Goal: Information Seeking & Learning: Compare options

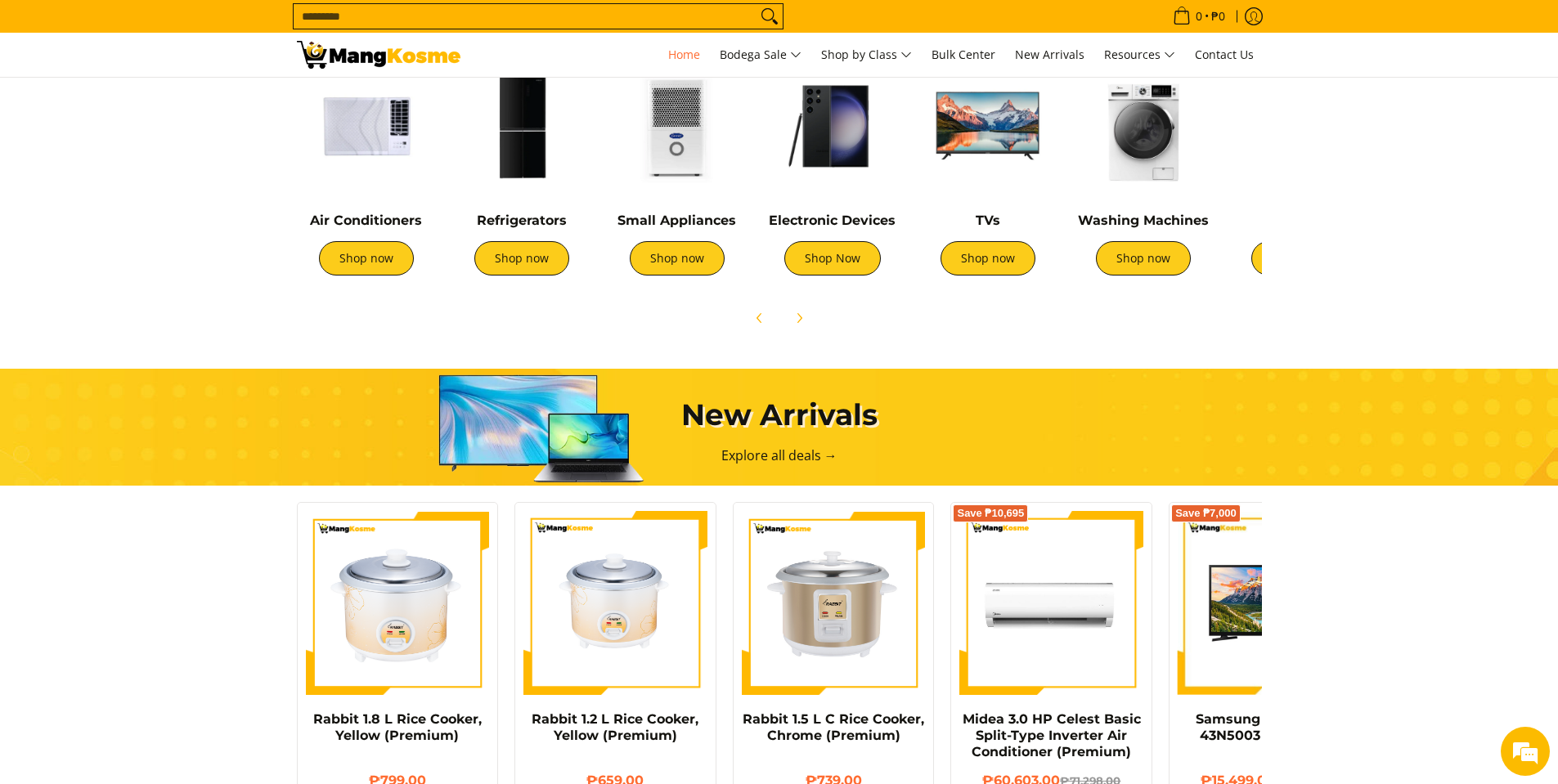
scroll to position [653, 0]
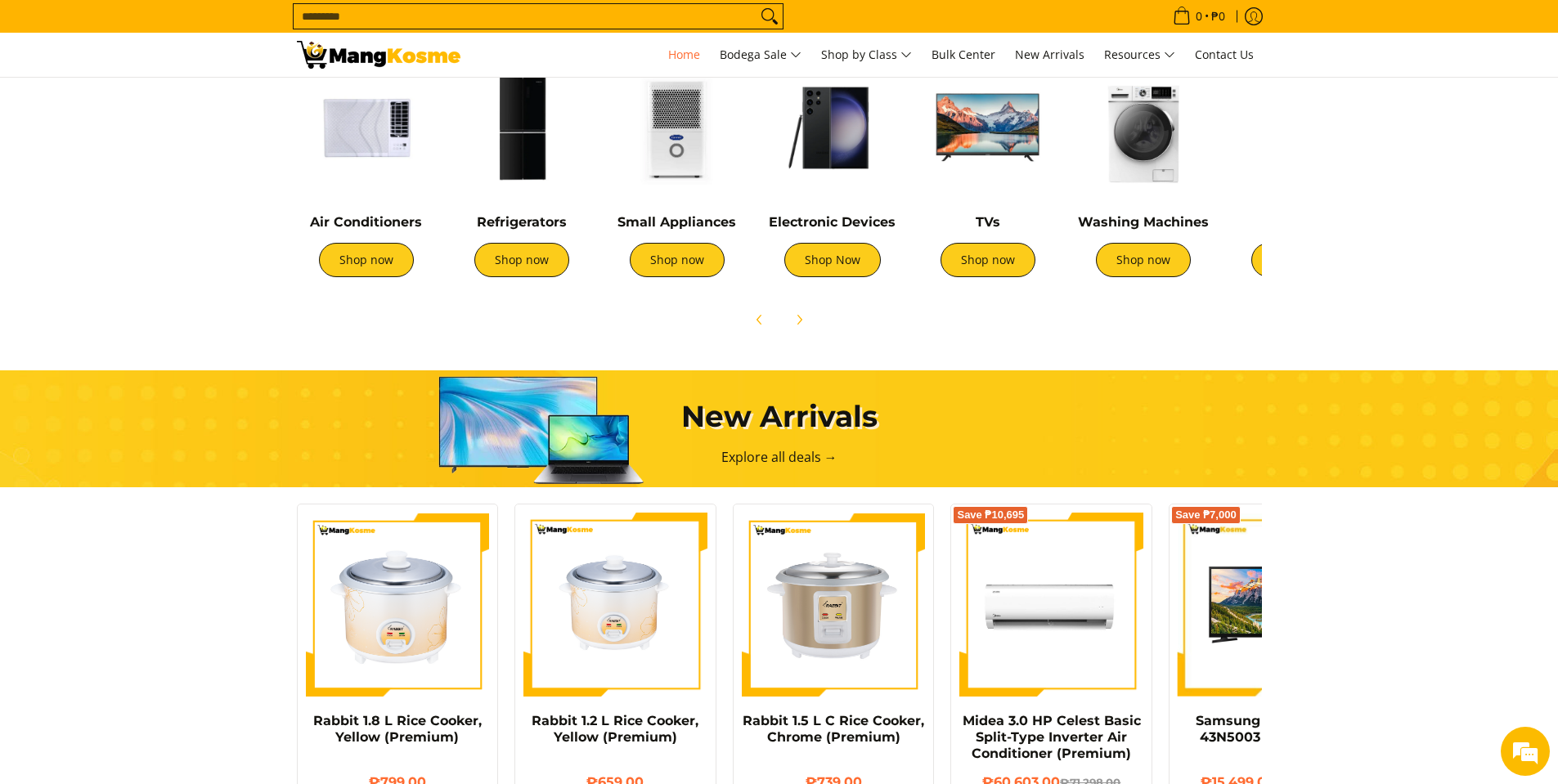
click at [356, 280] on div "Air Conditioners Shop now" at bounding box center [366, 254] width 139 height 79
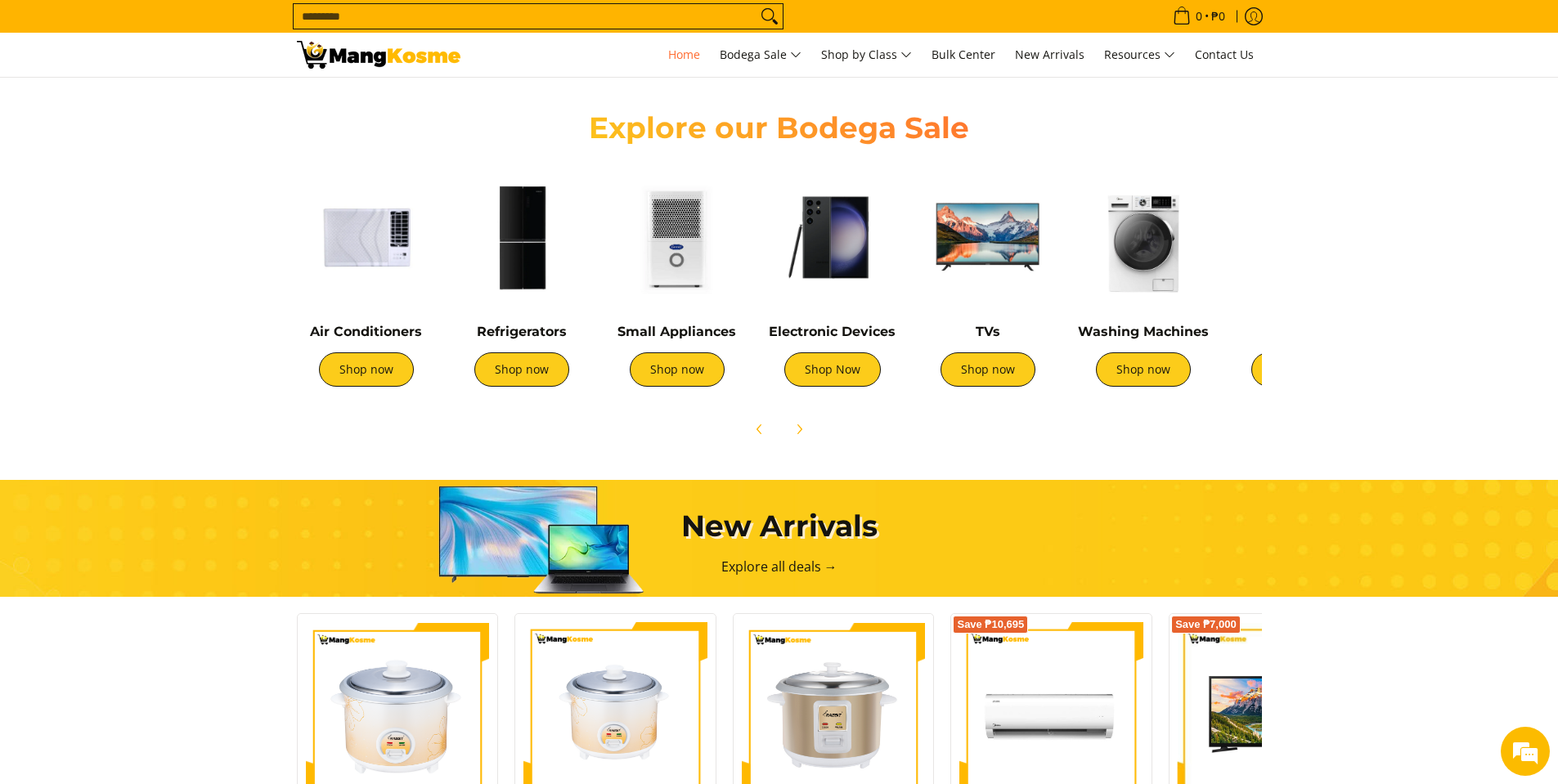
scroll to position [572, 0]
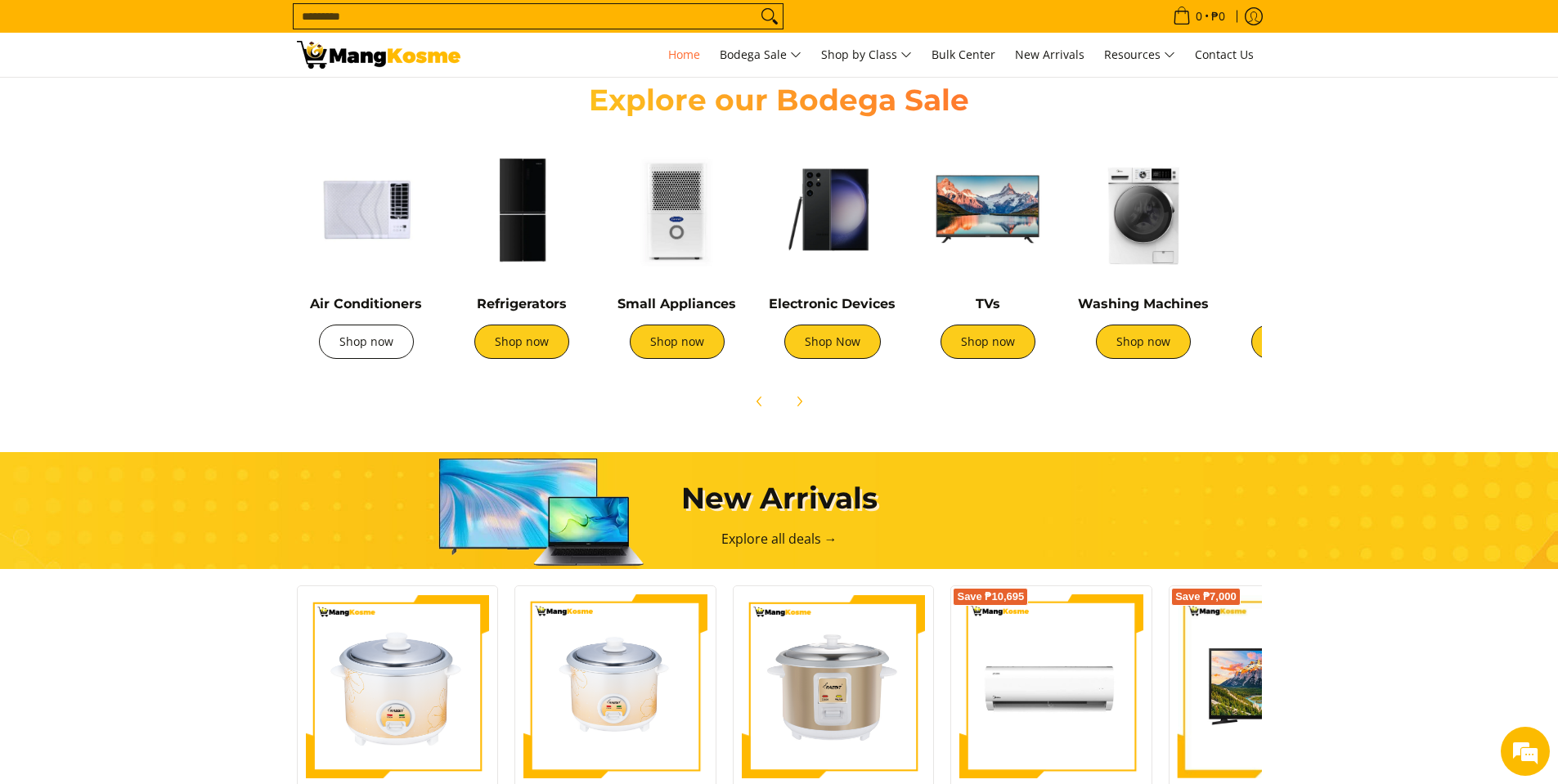
click at [376, 347] on link "Shop now" at bounding box center [366, 341] width 95 height 34
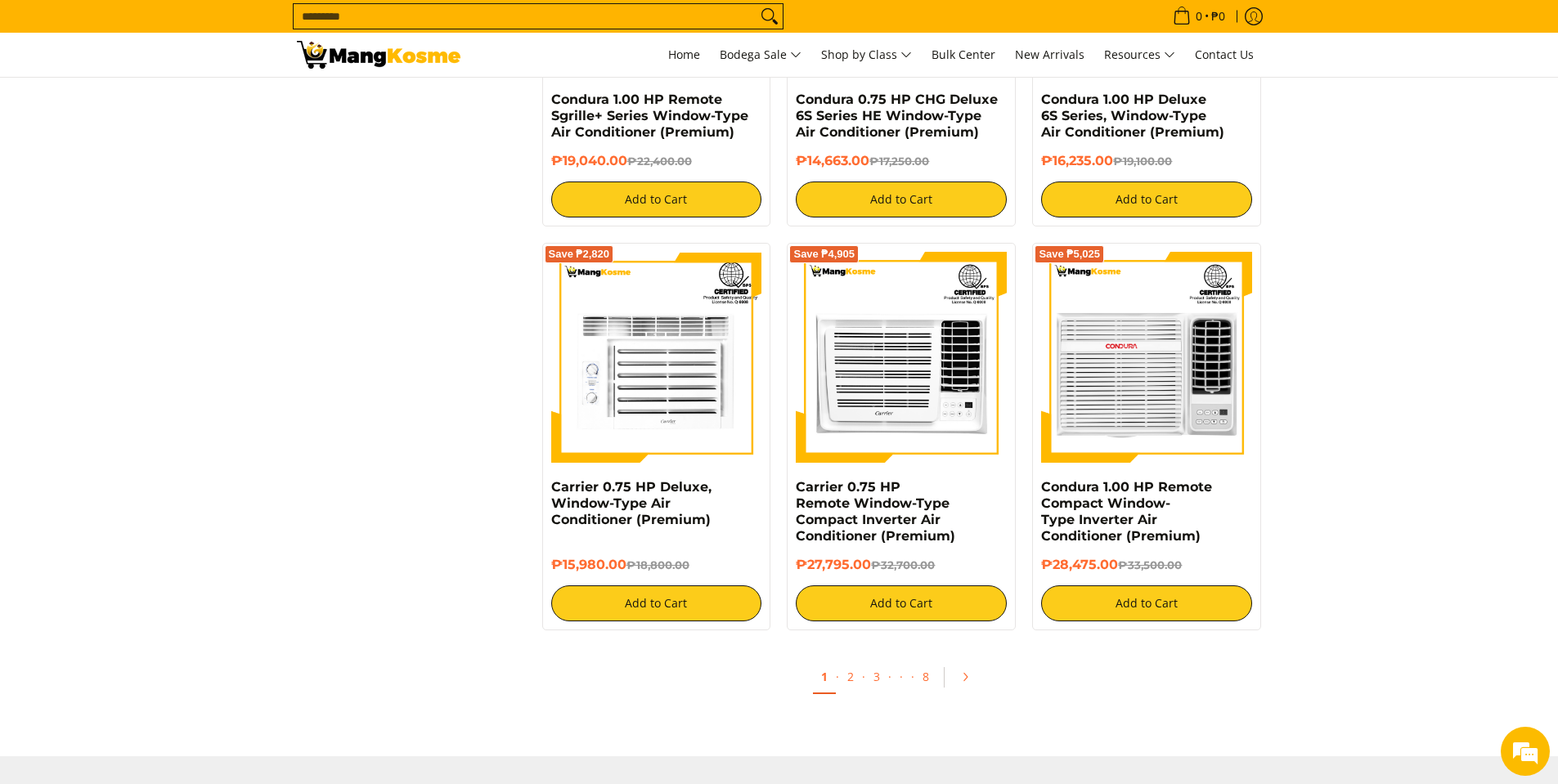
scroll to position [2943, 0]
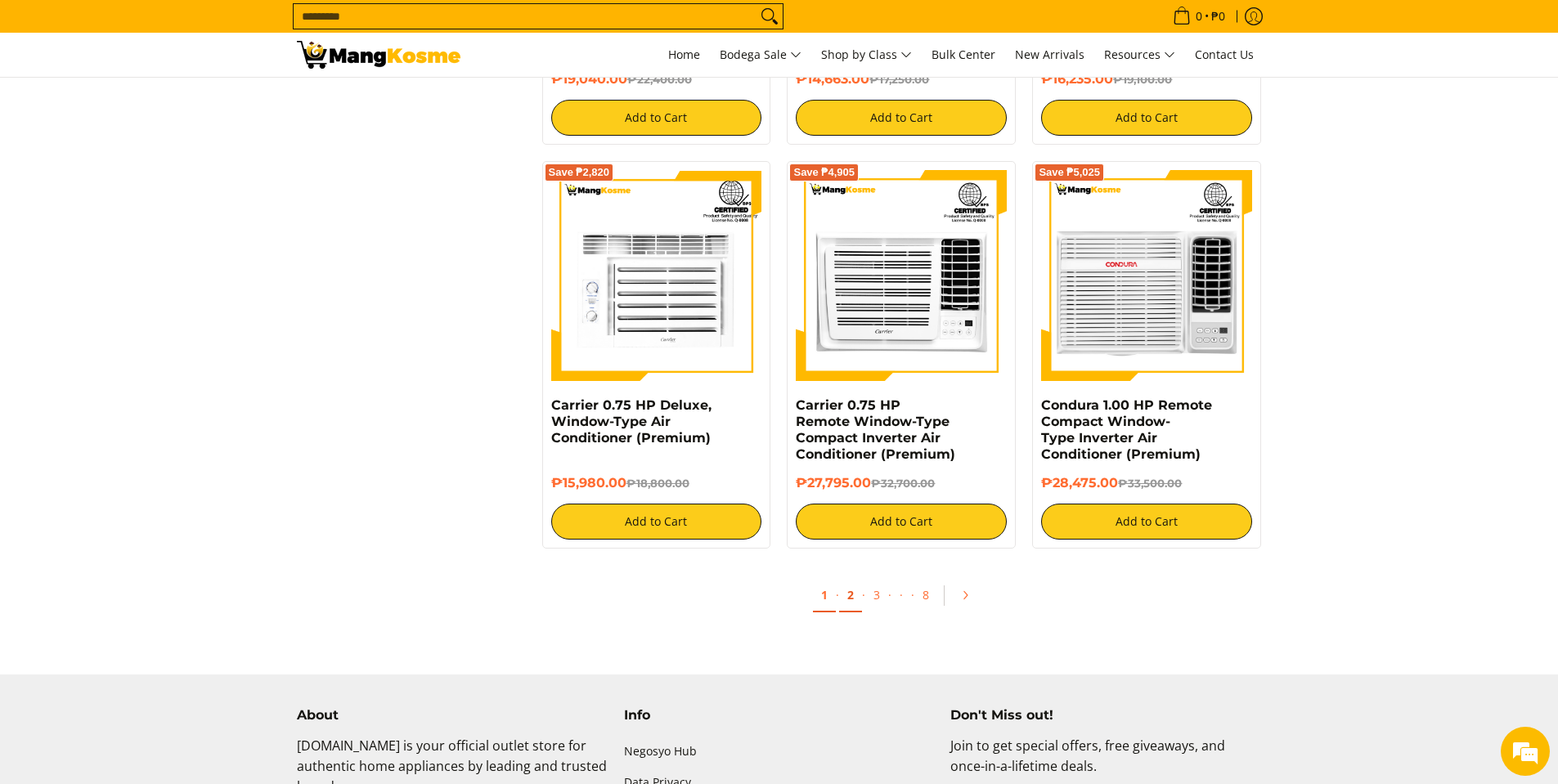
click at [851, 598] on link "2" at bounding box center [850, 595] width 23 height 34
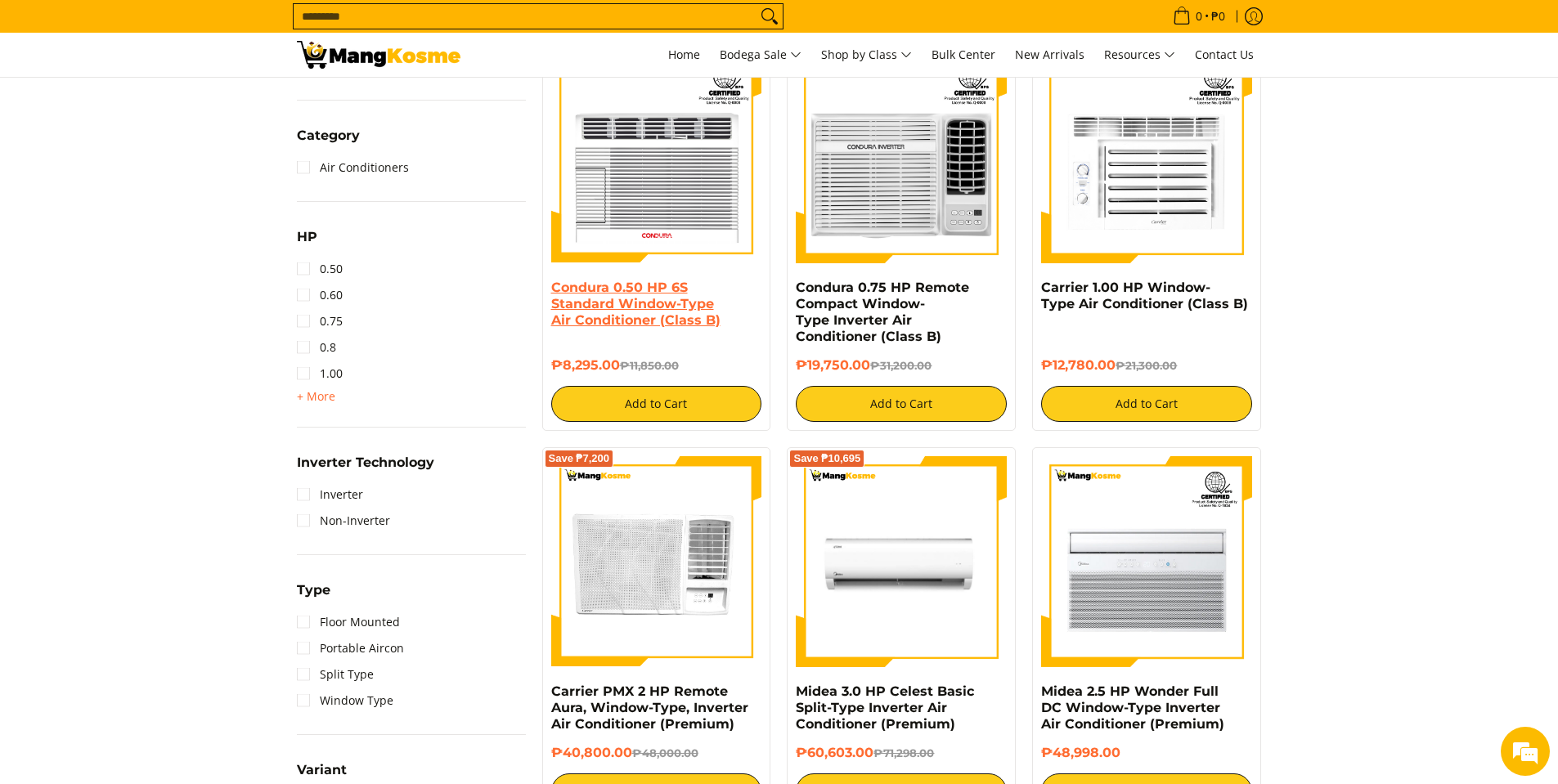
scroll to position [735, 0]
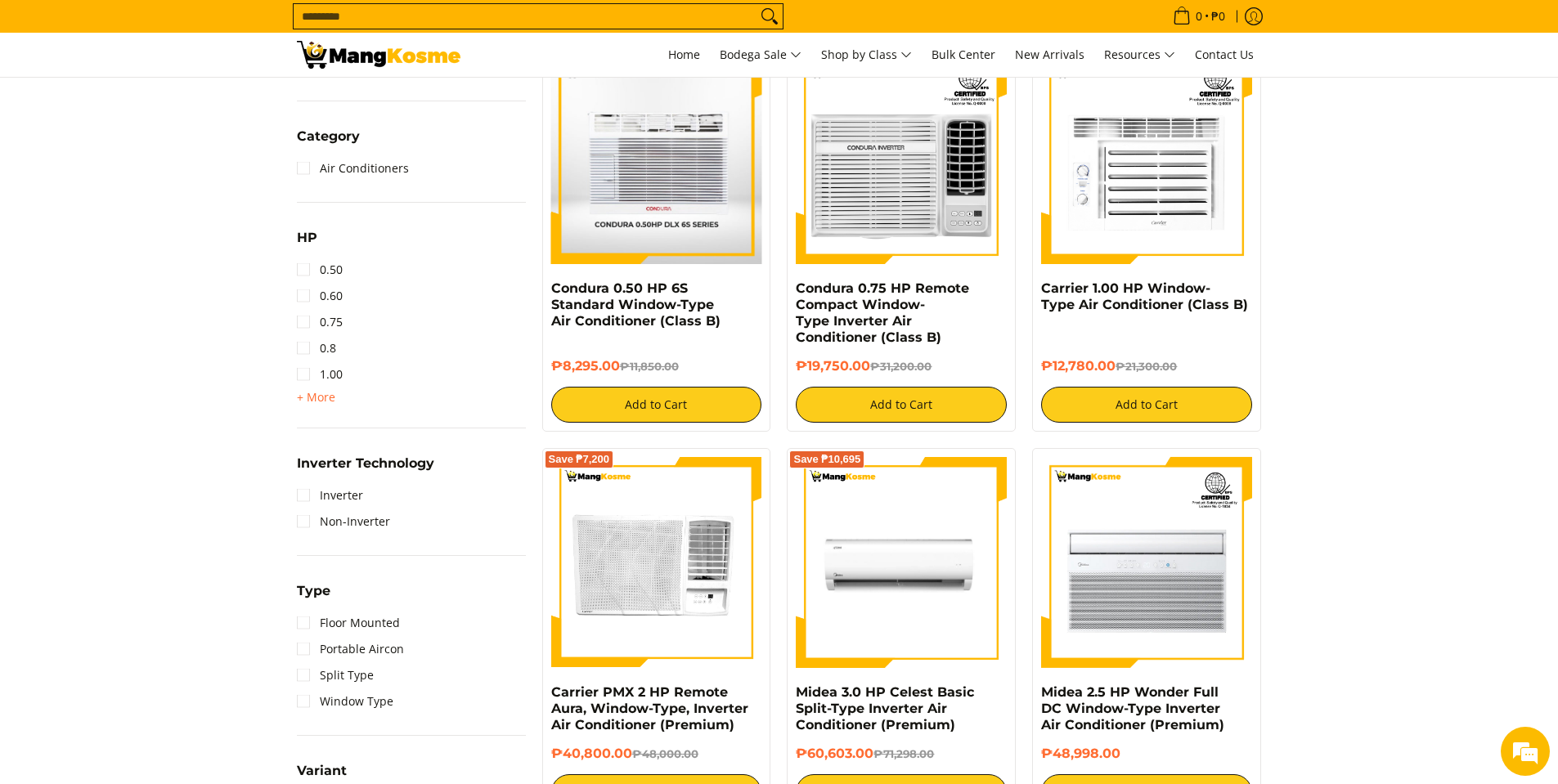
click at [670, 228] on img at bounding box center [656, 158] width 210 height 211
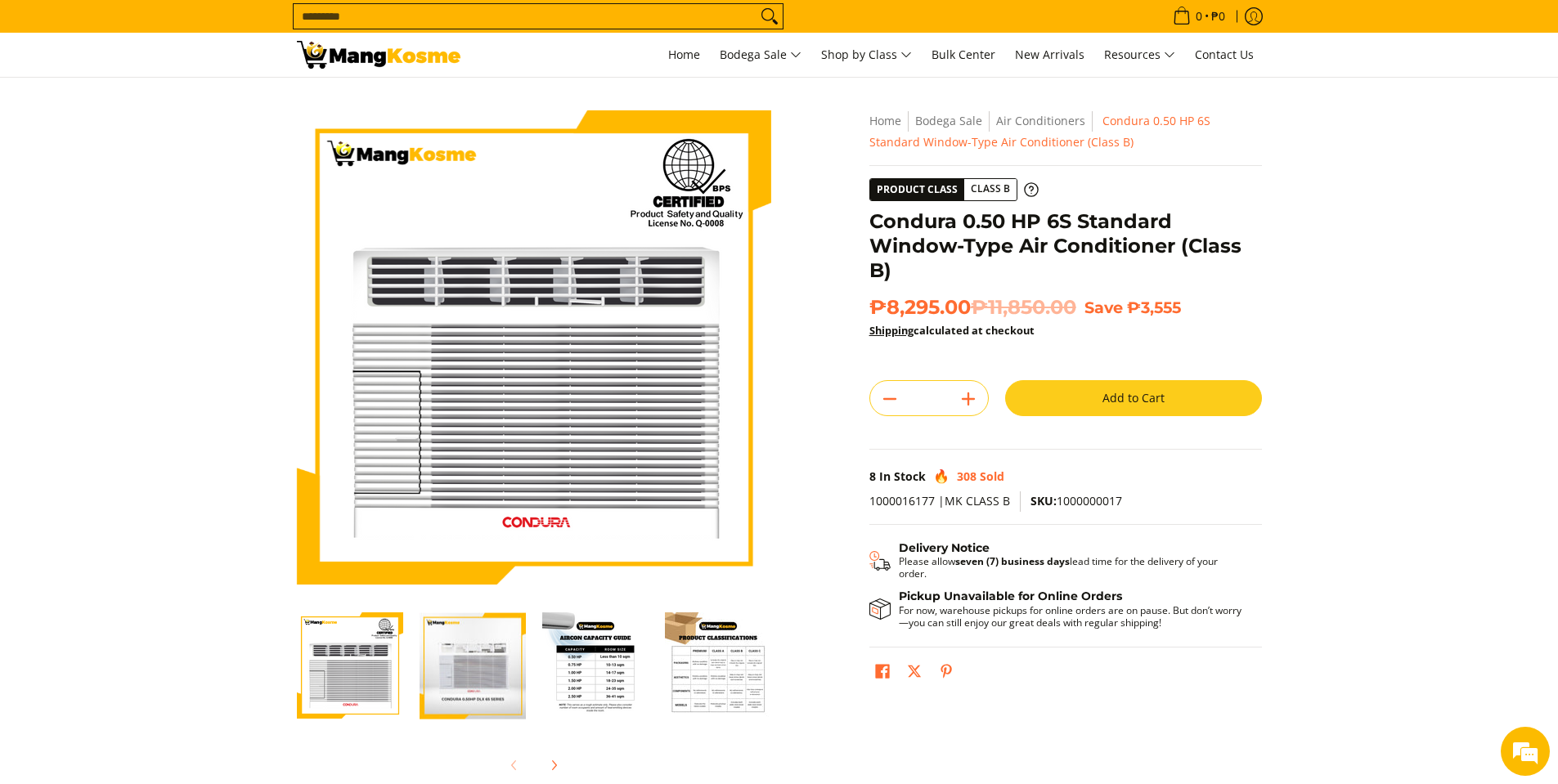
click at [586, 682] on img "Condura 0.50 HP 6S Standard Window-Type Air Conditioner (Class B)-3" at bounding box center [595, 665] width 106 height 106
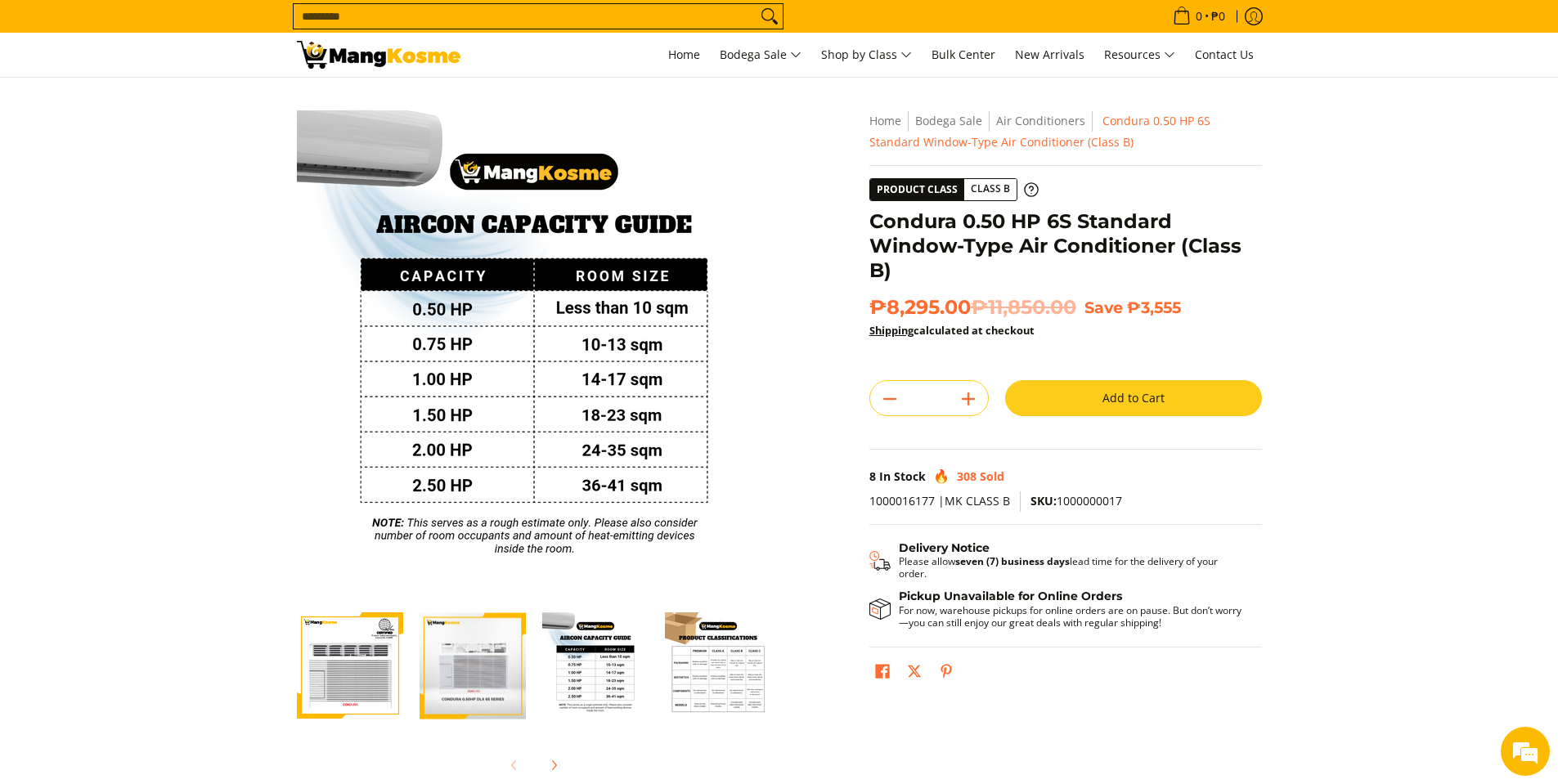
click at [504, 662] on img "condura aircon-window type-0.5 hp-dlx 6s series-front view-concepstore" at bounding box center [472, 666] width 106 height 127
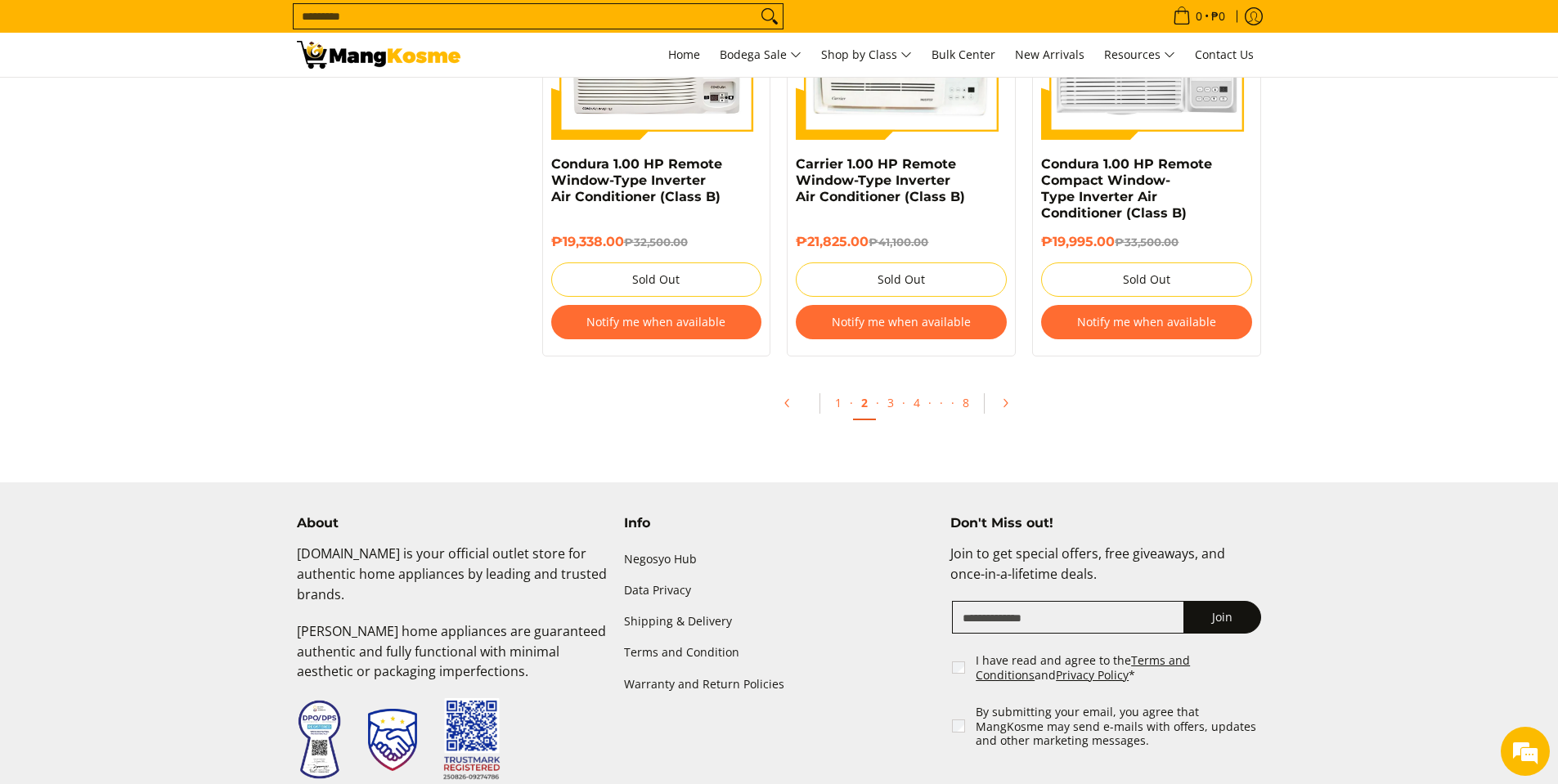
scroll to position [3423, 0]
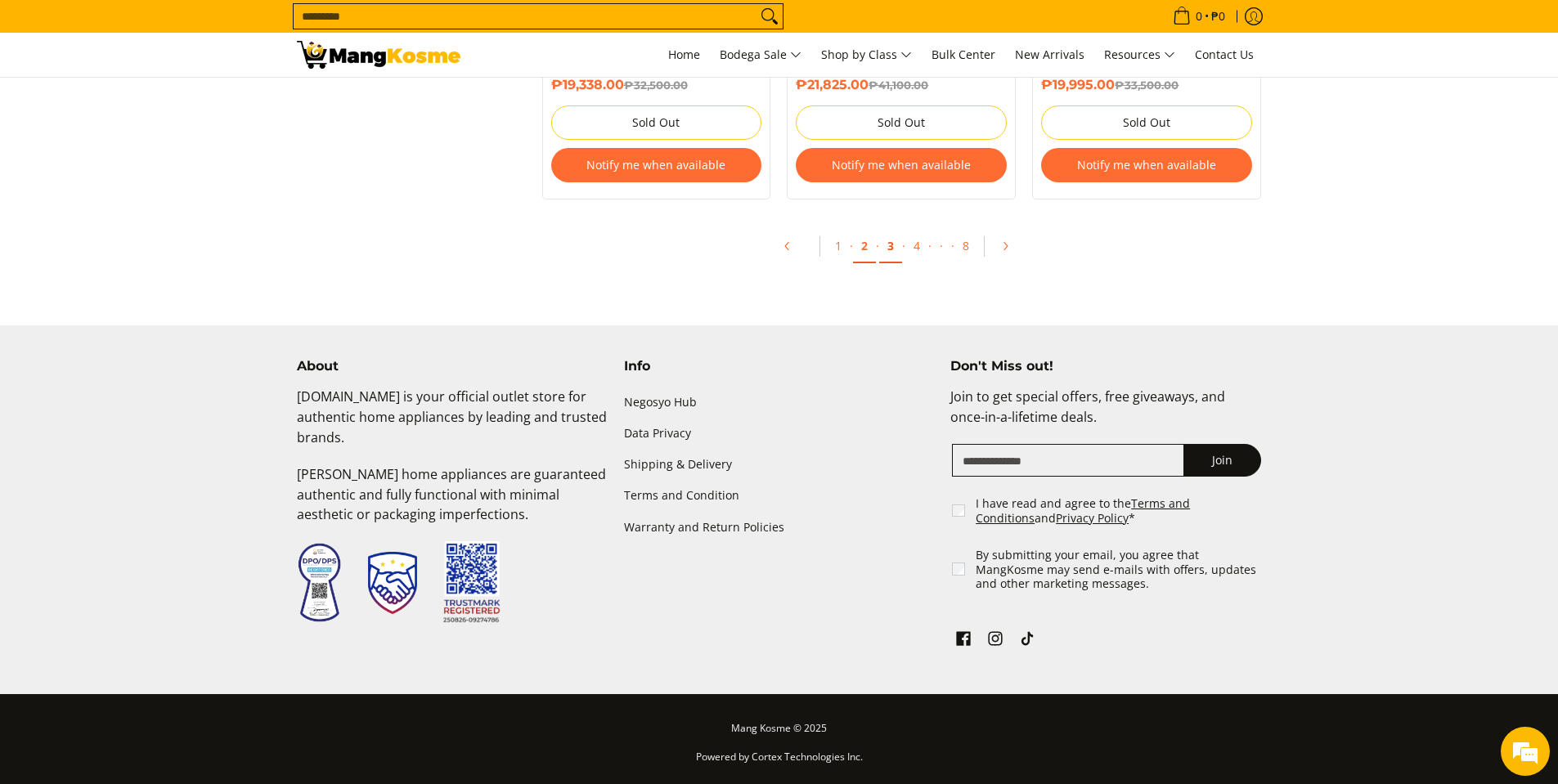
click at [887, 245] on link "3" at bounding box center [890, 246] width 23 height 34
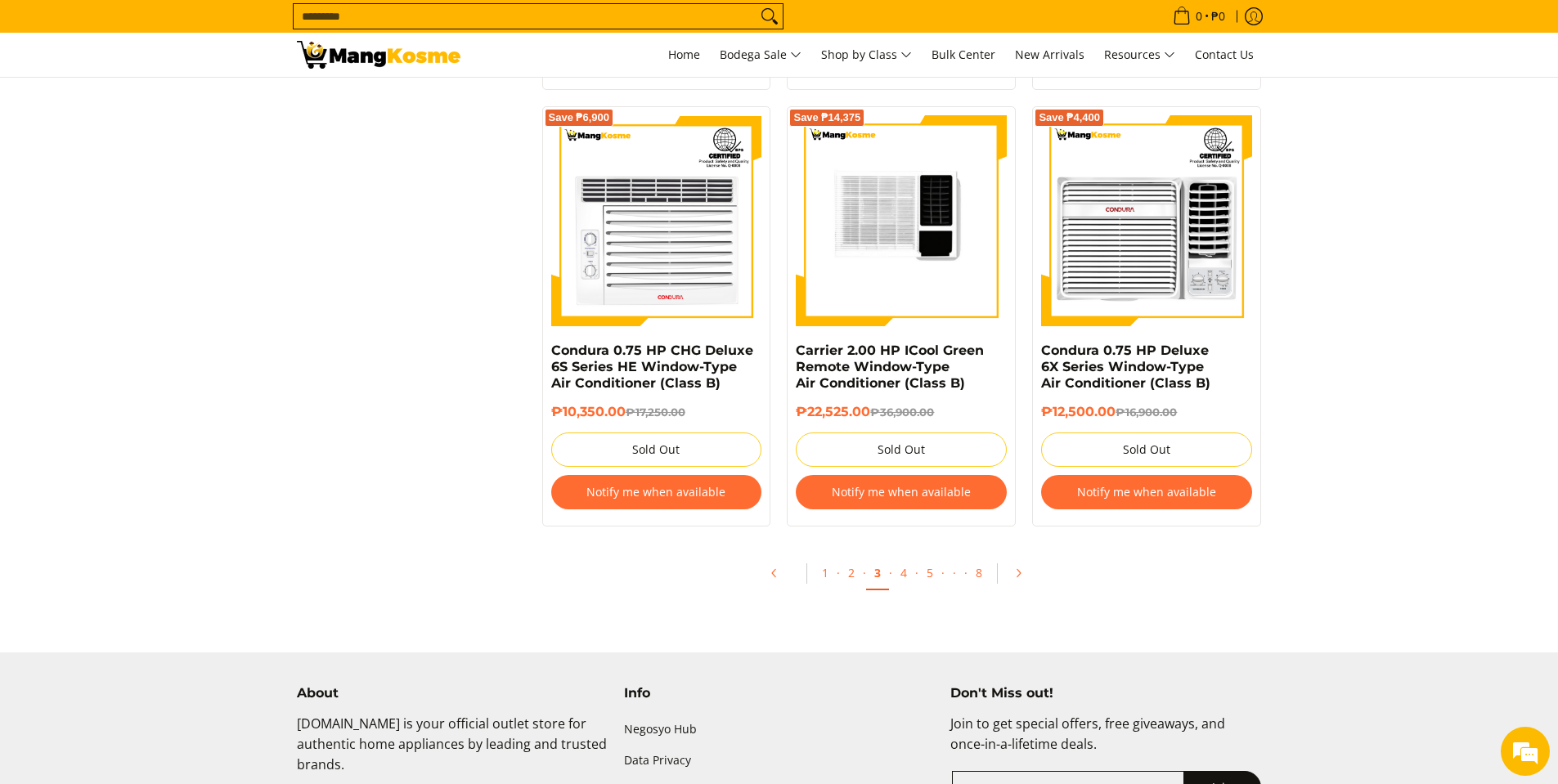
scroll to position [3259, 0]
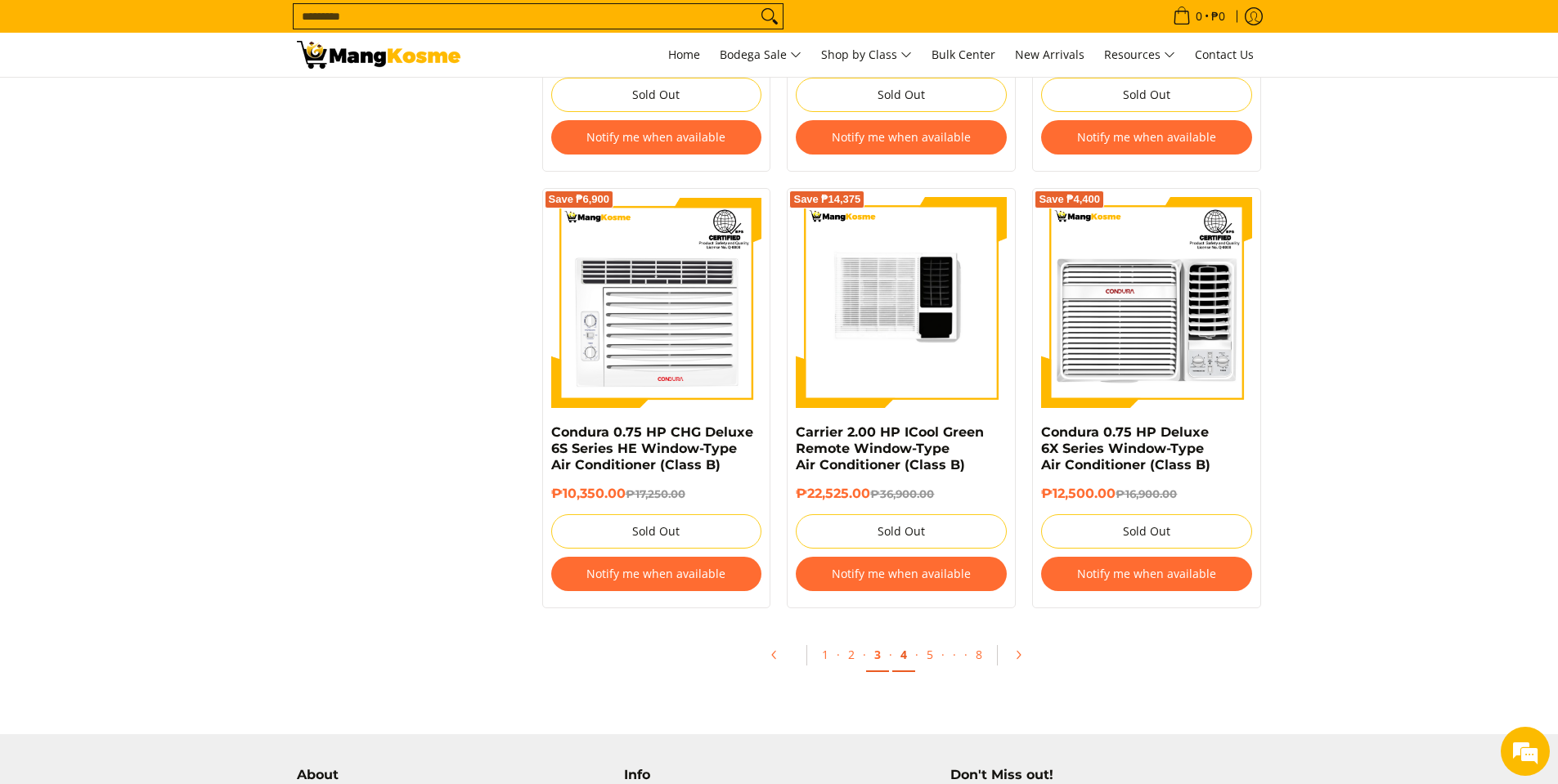
click at [903, 659] on link "4" at bounding box center [903, 655] width 23 height 34
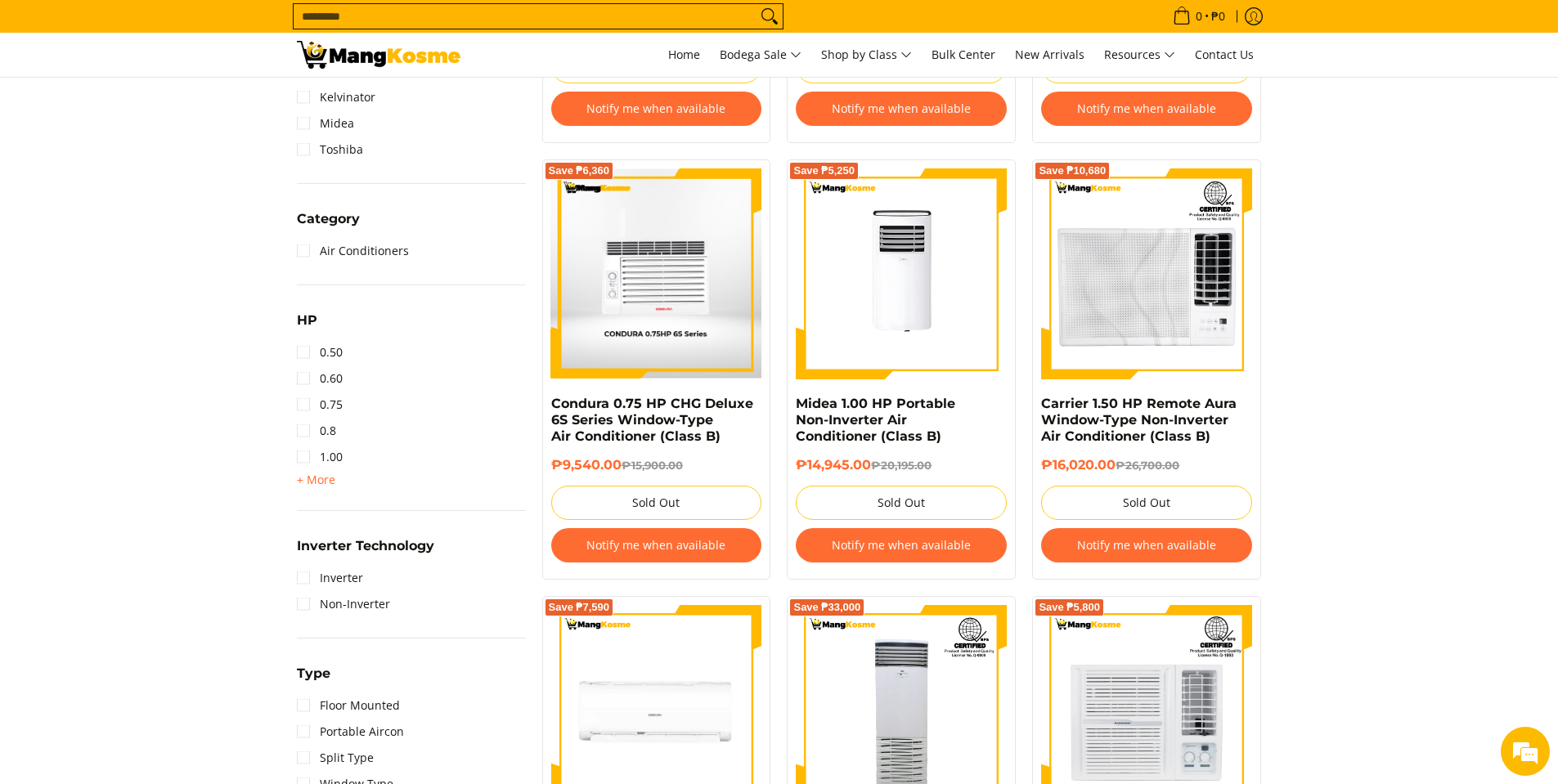
scroll to position [653, 0]
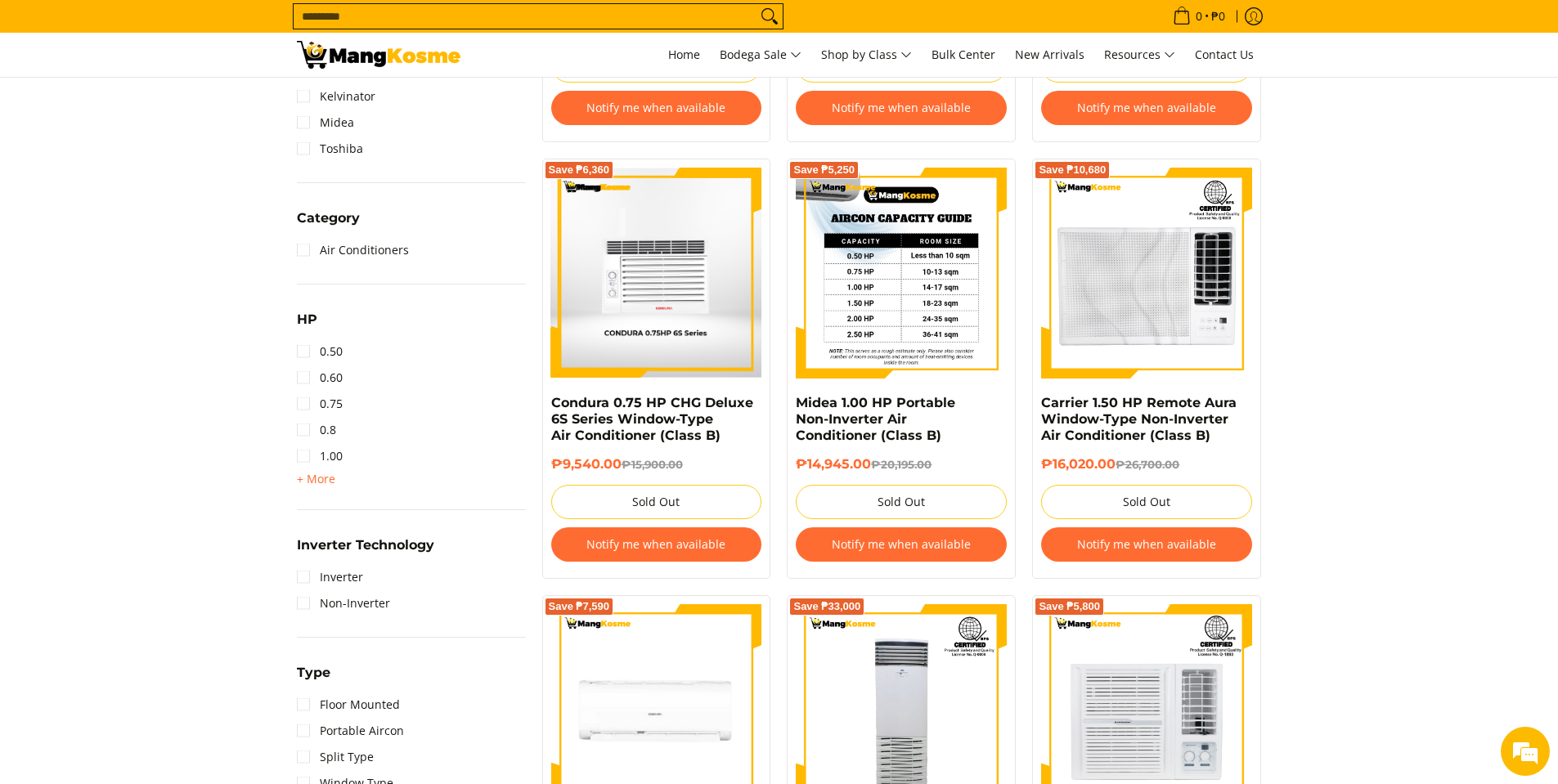
click at [933, 280] on img at bounding box center [901, 273] width 211 height 211
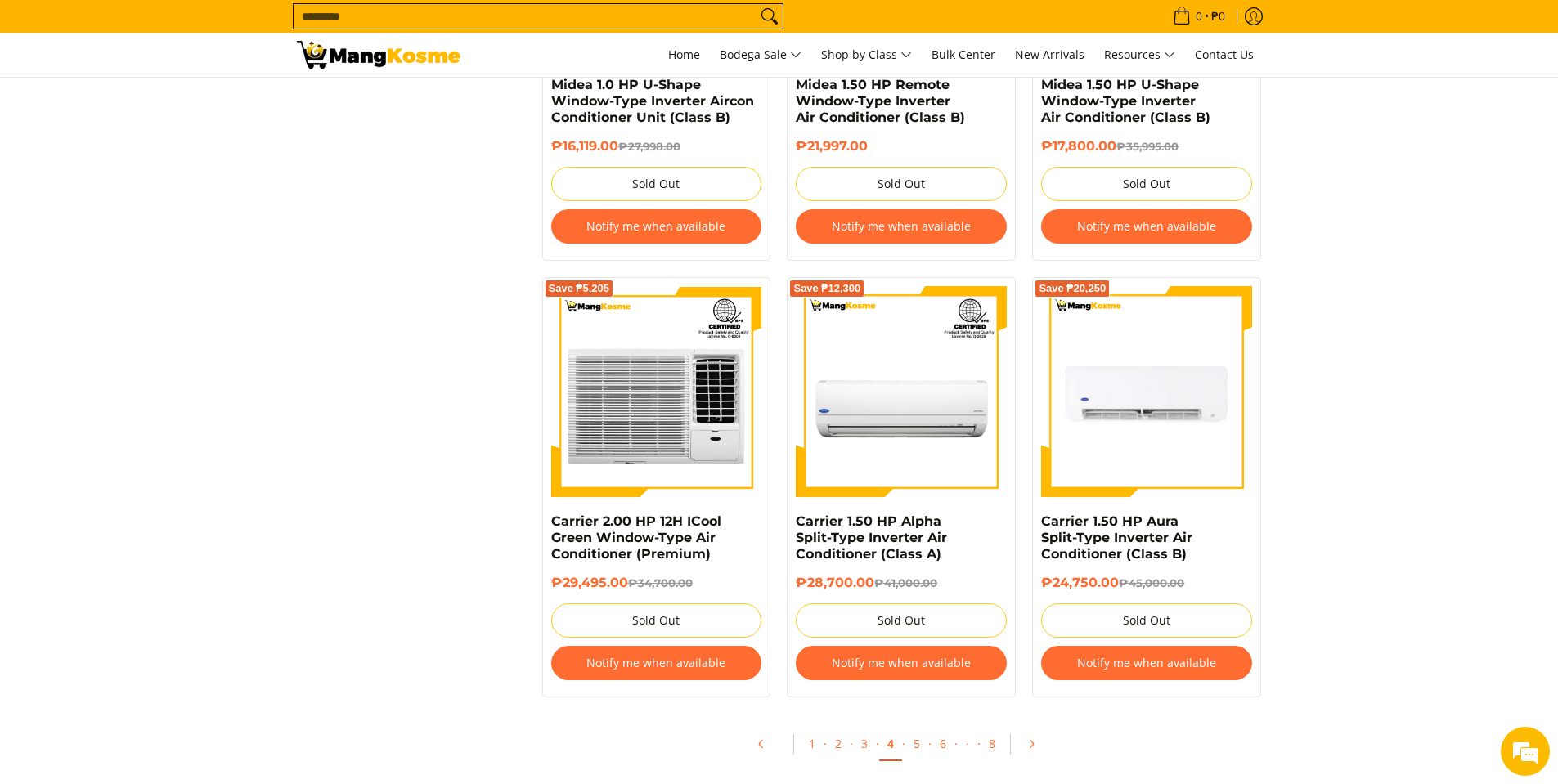
scroll to position [3651, 0]
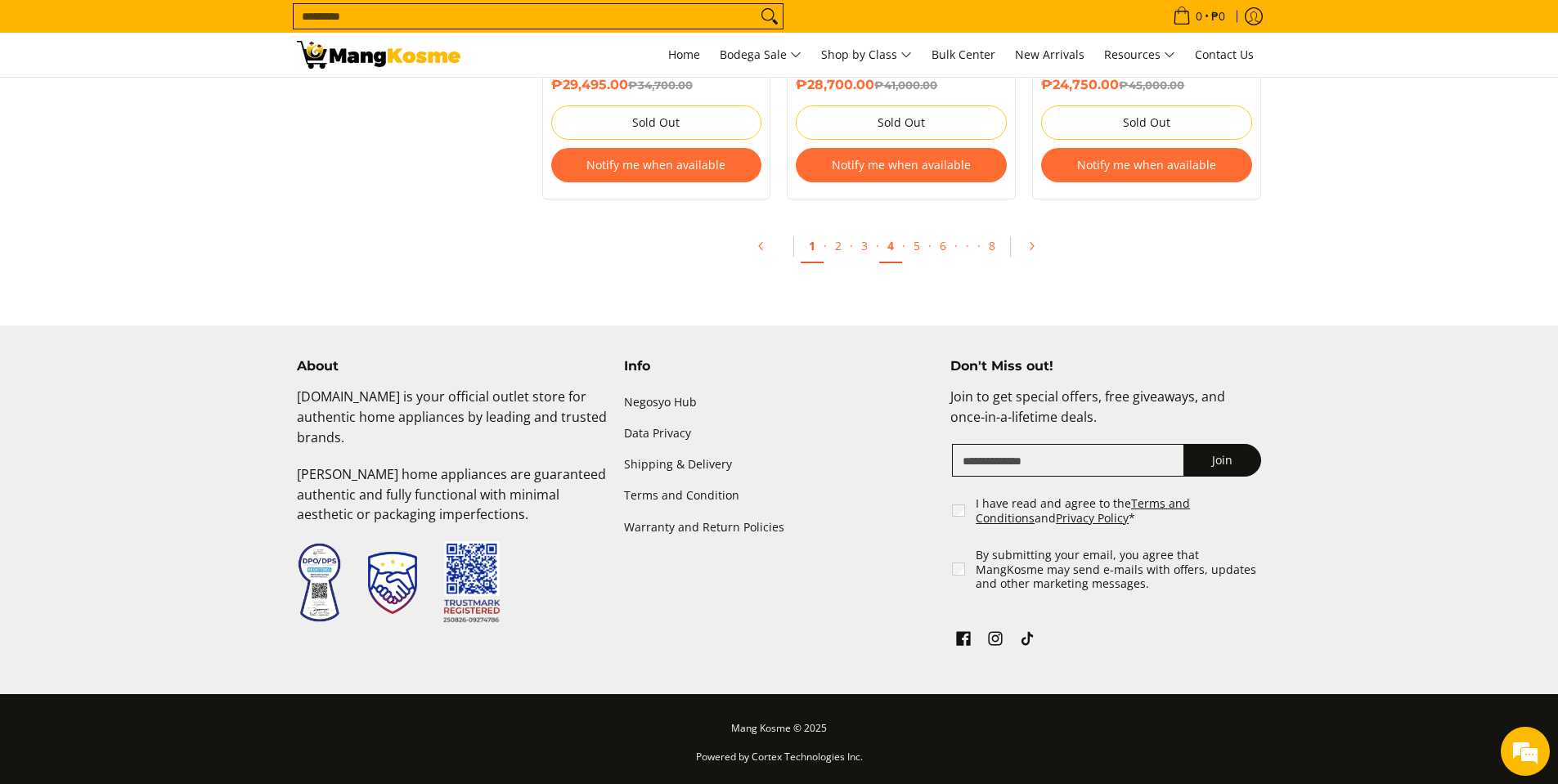
click at [811, 251] on link "1" at bounding box center [812, 246] width 23 height 34
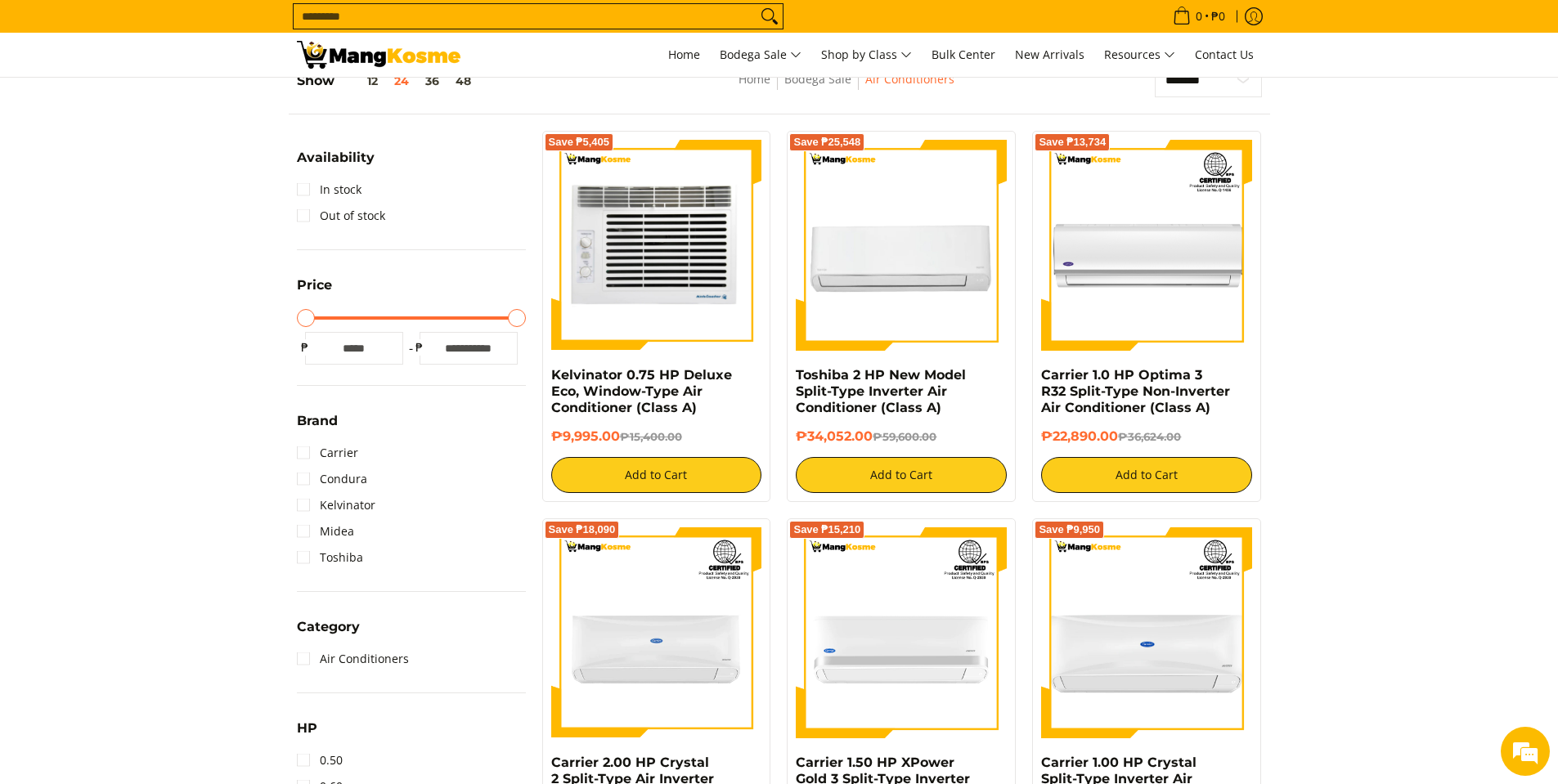
click at [693, 318] on img at bounding box center [656, 244] width 211 height 211
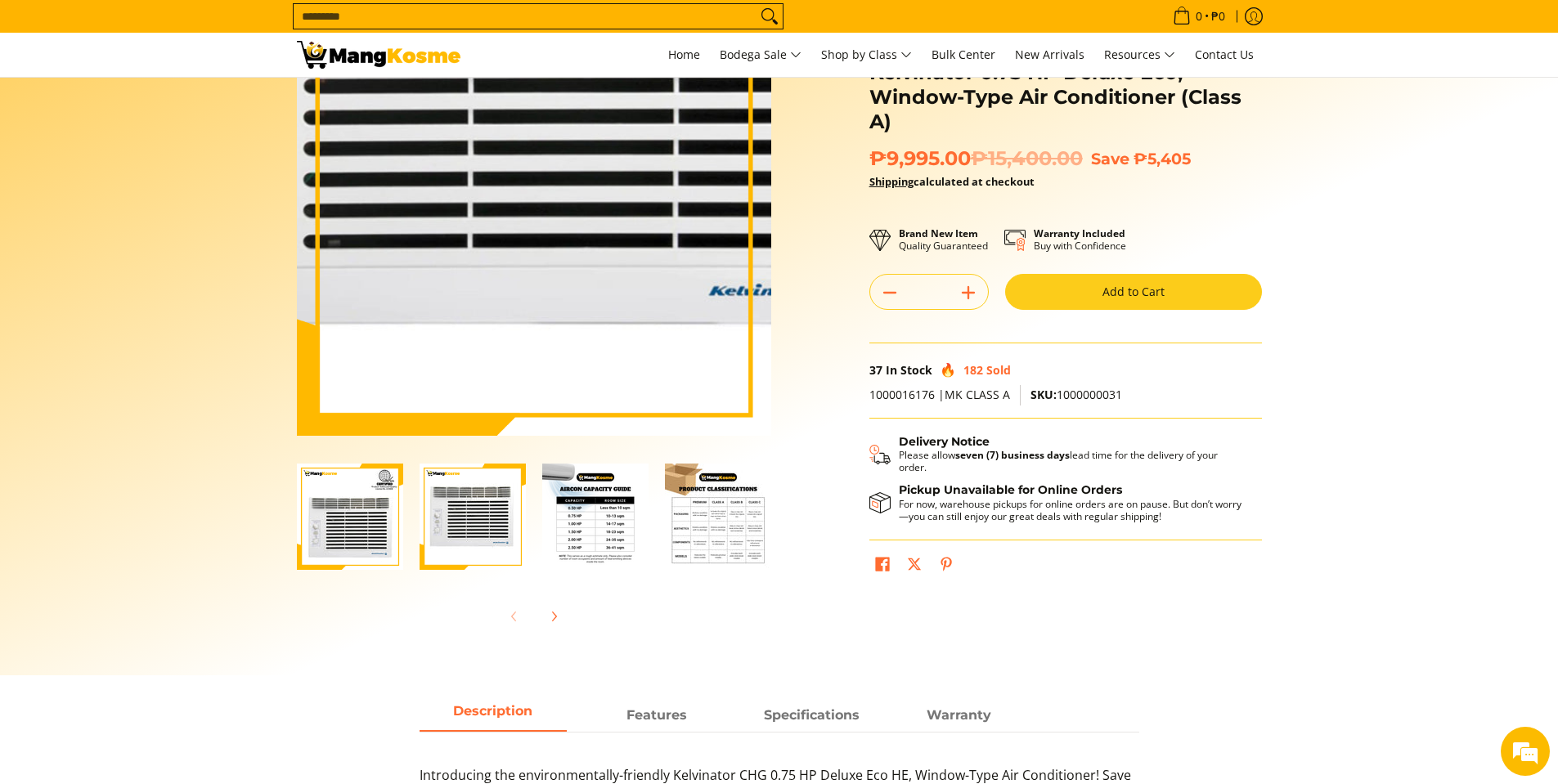
scroll to position [163, 0]
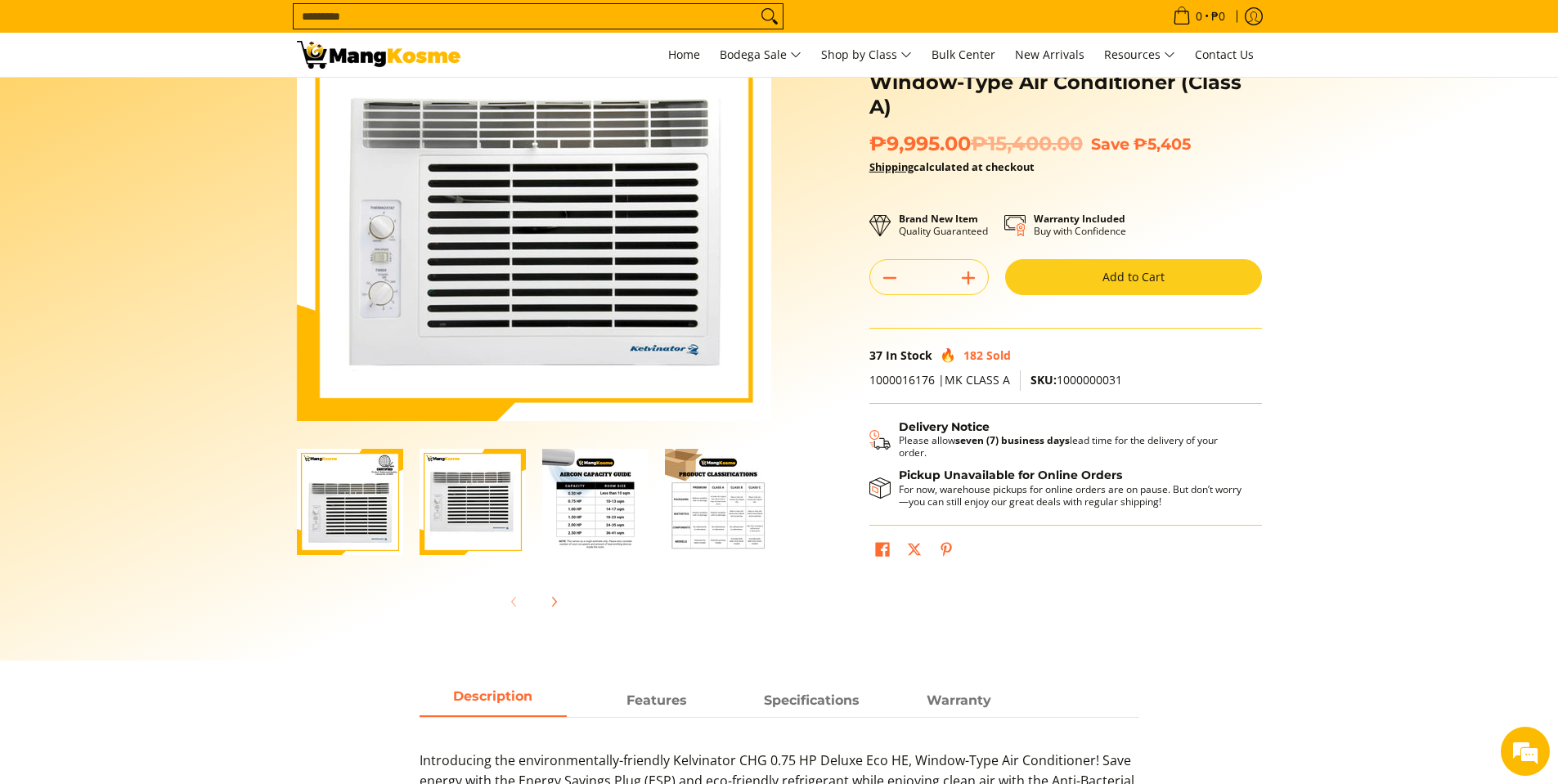
click at [350, 518] on img "Kelvinator 0.75 HP Deluxe Eco, Window-Type Air Conditioner (Class A)-1" at bounding box center [349, 502] width 106 height 106
click at [476, 517] on img "kelvinator-.75hp-deluxe-eco-window-type-aircon-class-b-full-view-mang-kosme" at bounding box center [472, 502] width 106 height 106
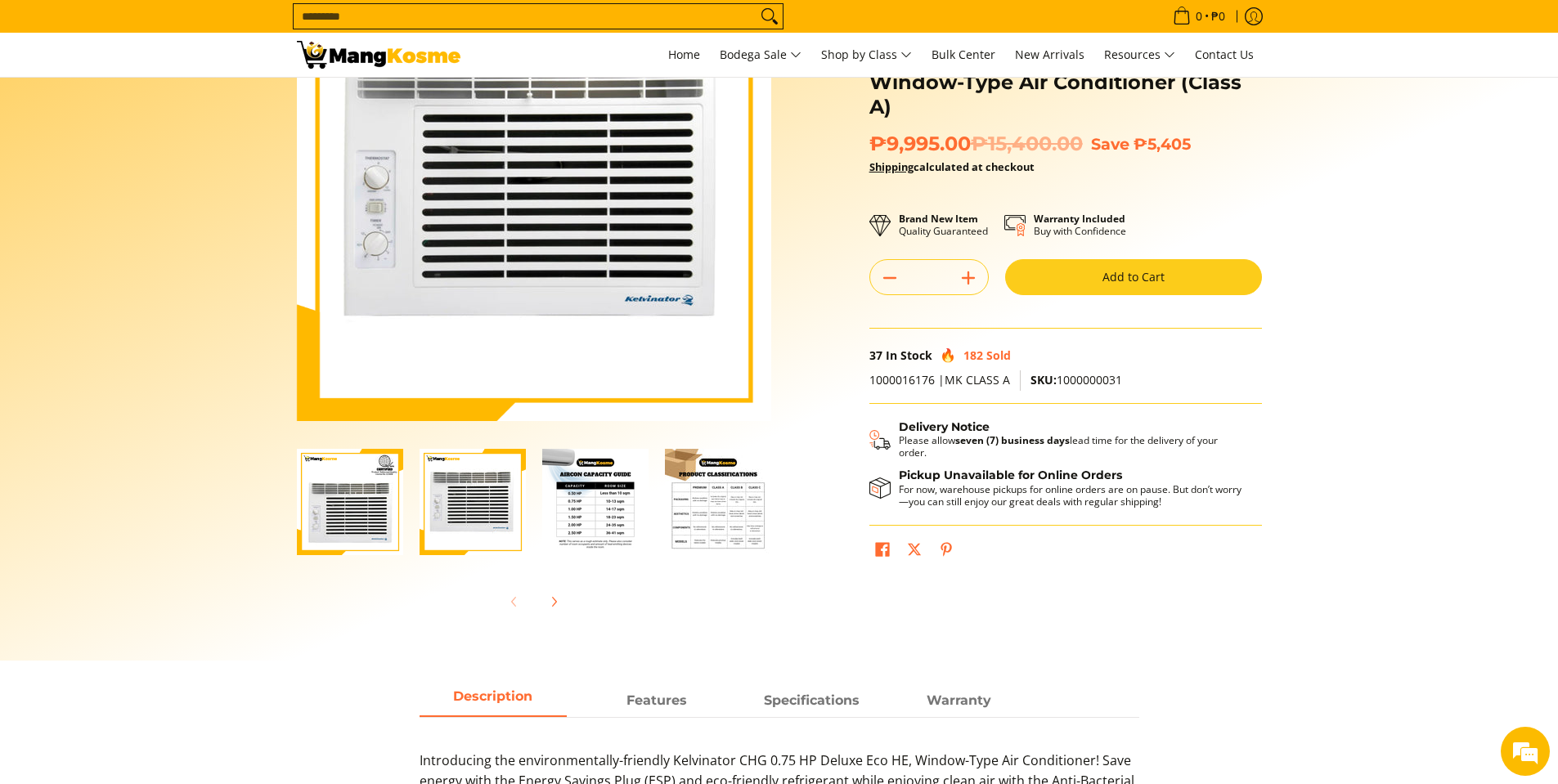
click at [583, 519] on img "Kelvinator 0.75 HP Deluxe Eco, Window-Type Air Conditioner (Class A)-3" at bounding box center [595, 502] width 106 height 106
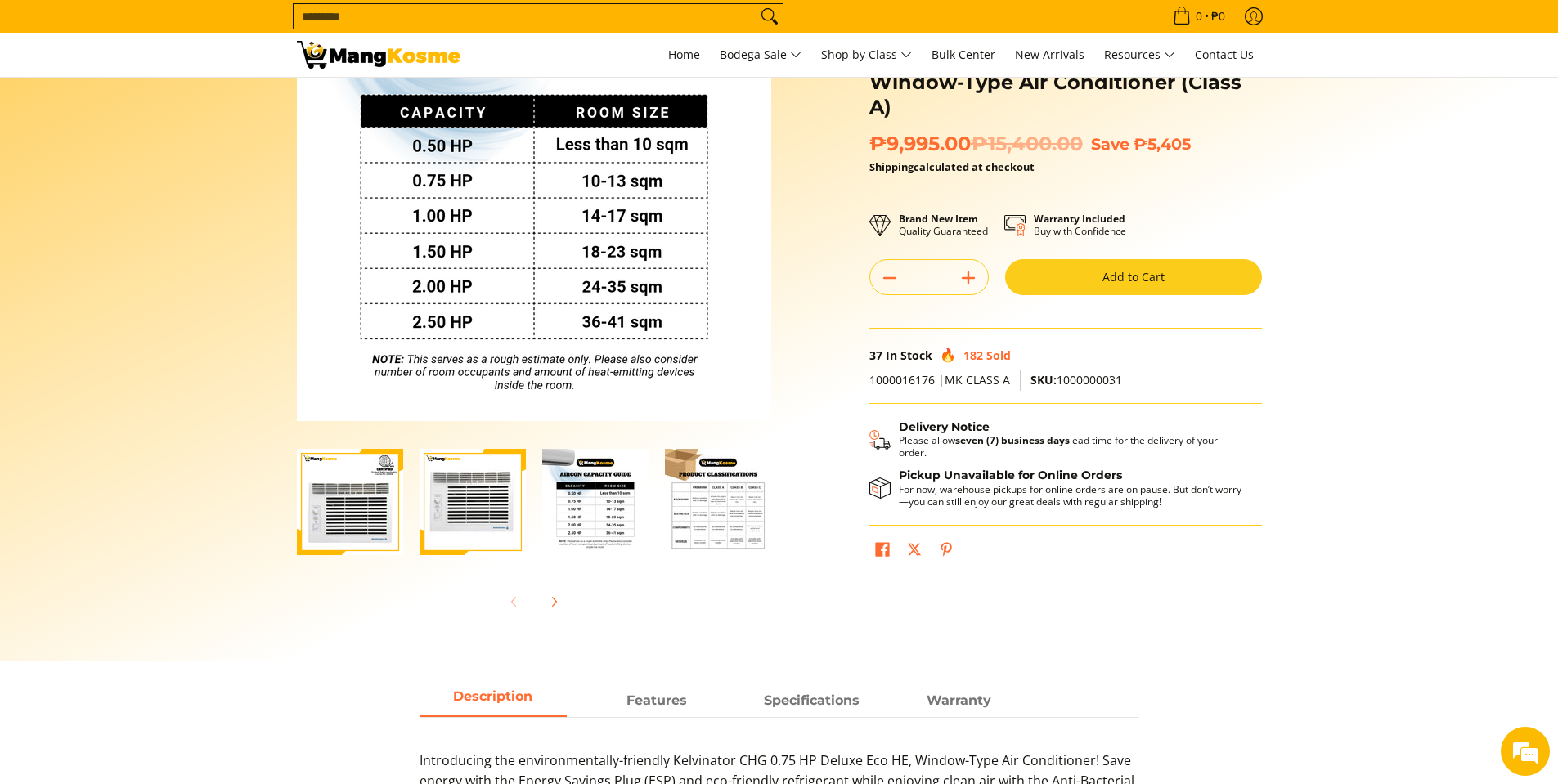
click at [685, 519] on img "Kelvinator 0.75 HP Deluxe Eco, Window-Type Air Conditioner (Class A)-4" at bounding box center [718, 502] width 106 height 106
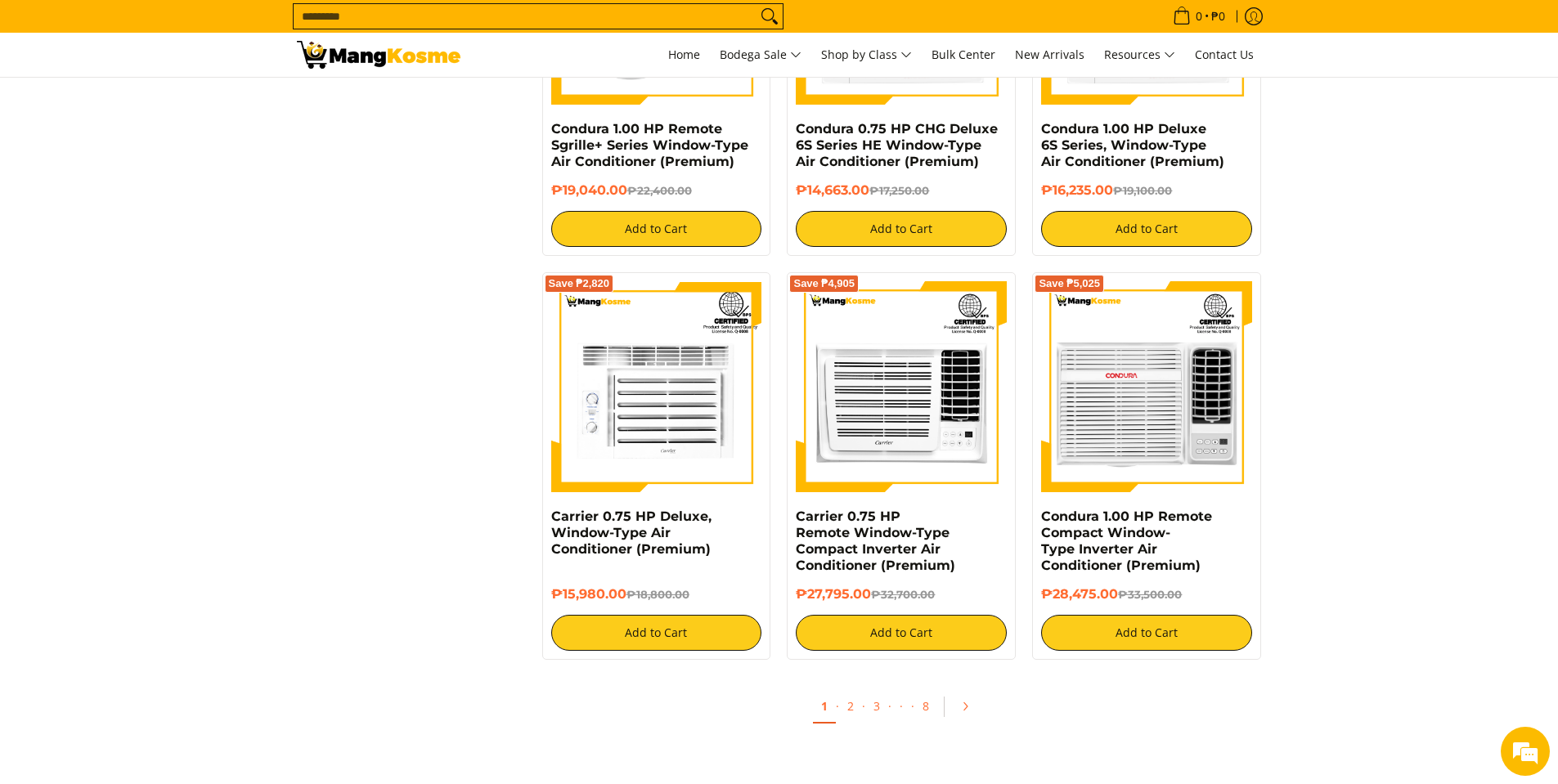
scroll to position [2861, 0]
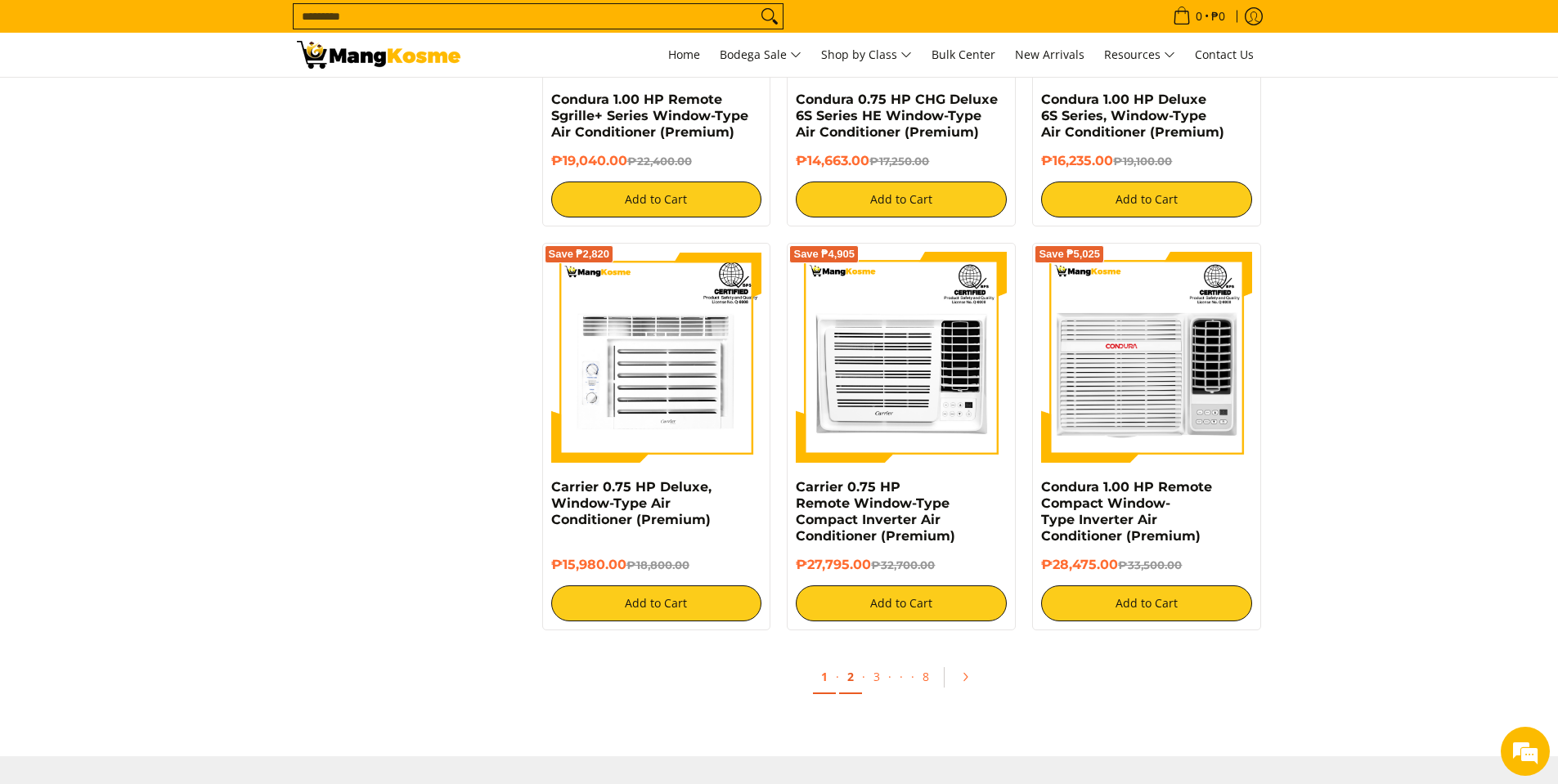
click at [849, 680] on link "2" at bounding box center [850, 677] width 23 height 34
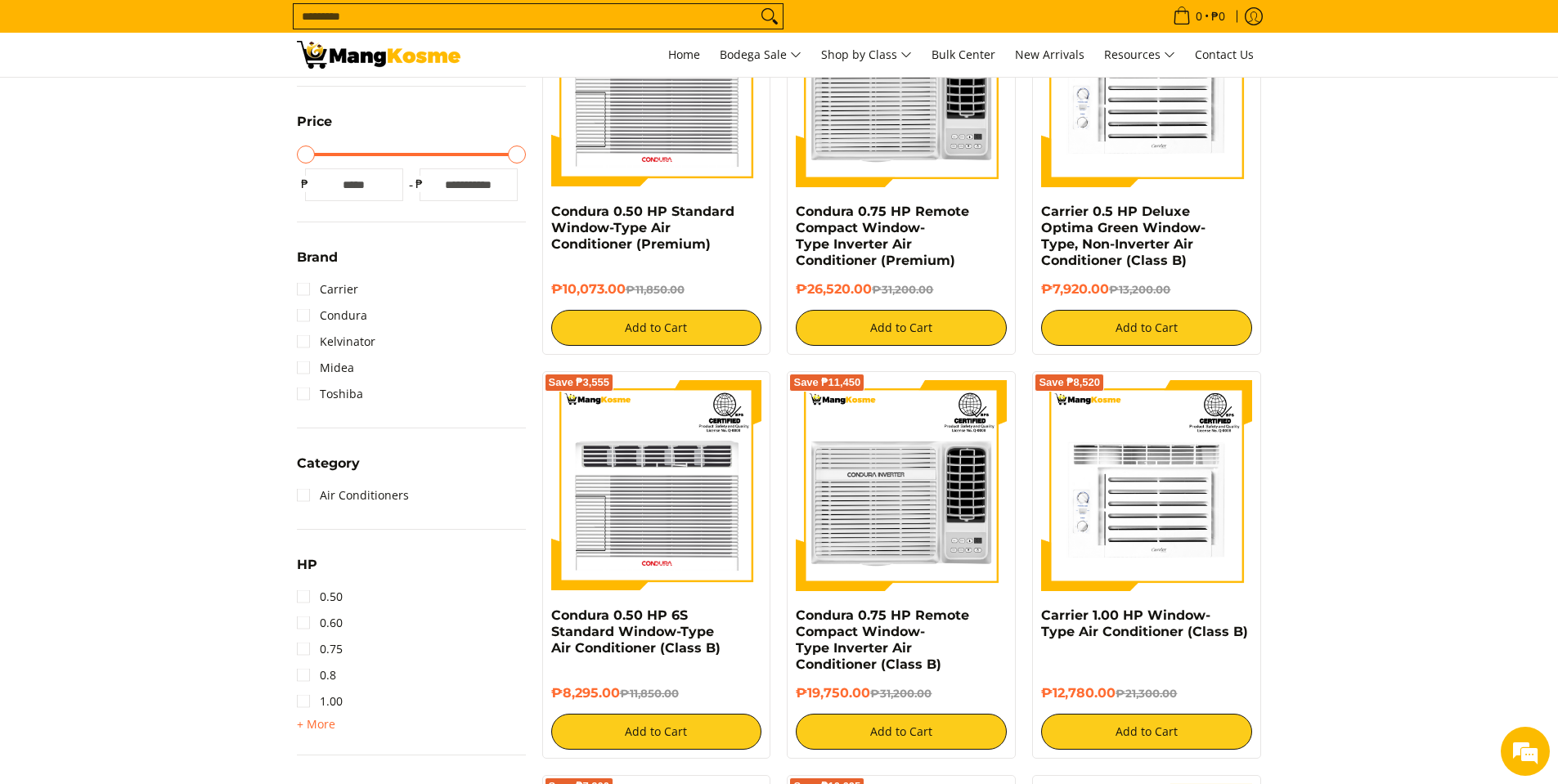
scroll to position [490, 0]
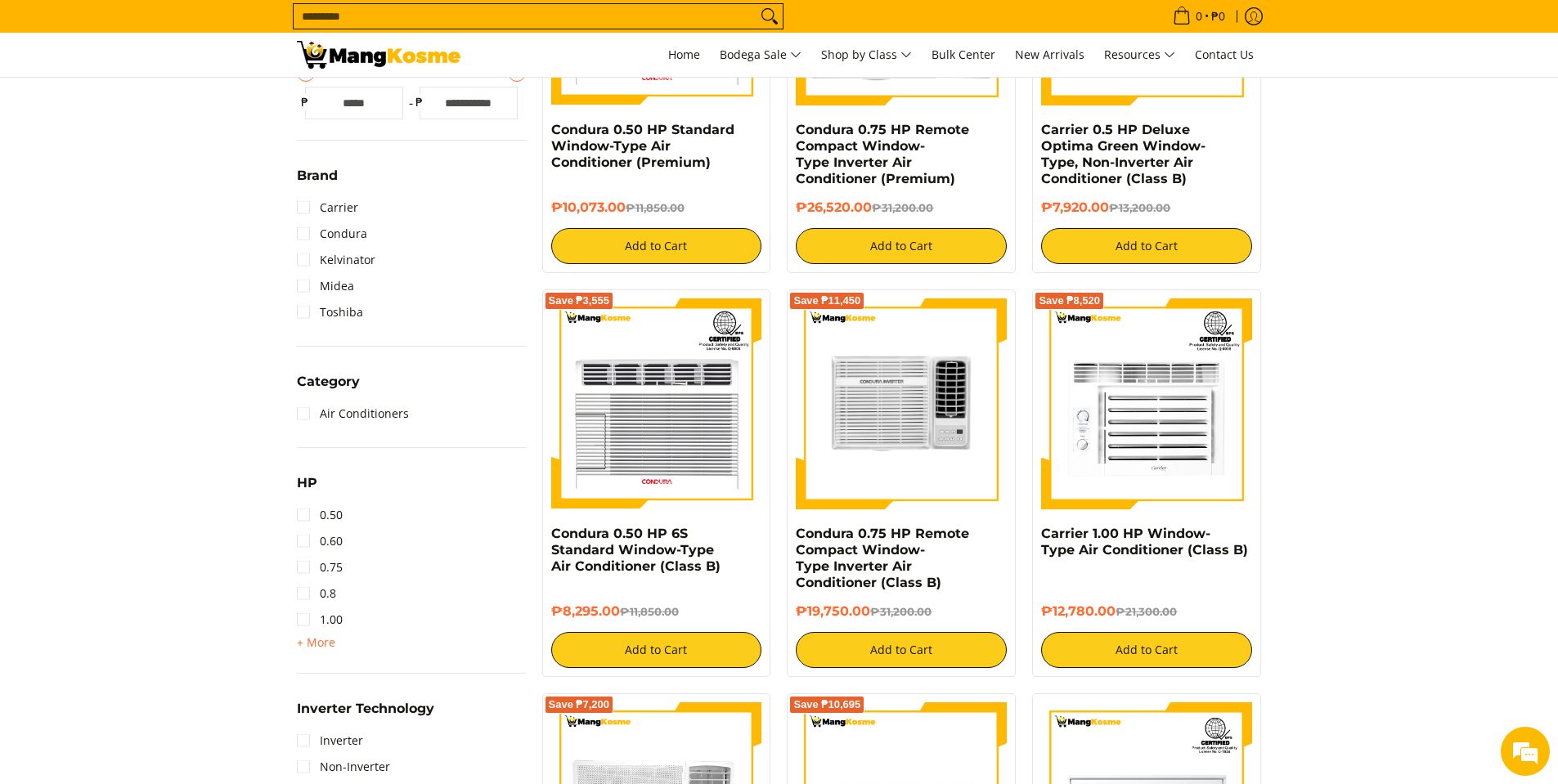
click at [877, 432] on img at bounding box center [901, 404] width 211 height 206
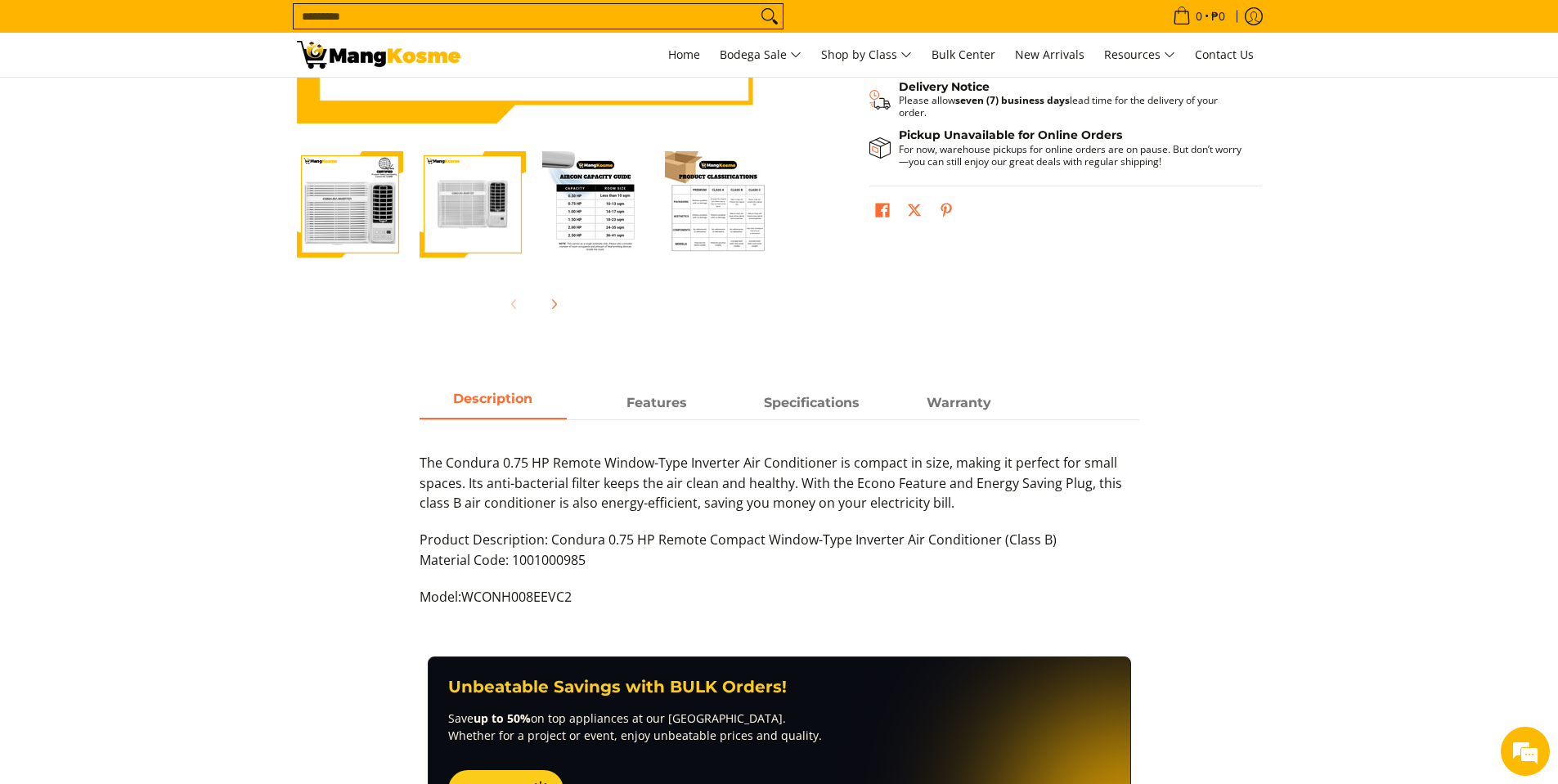
scroll to position [490, 0]
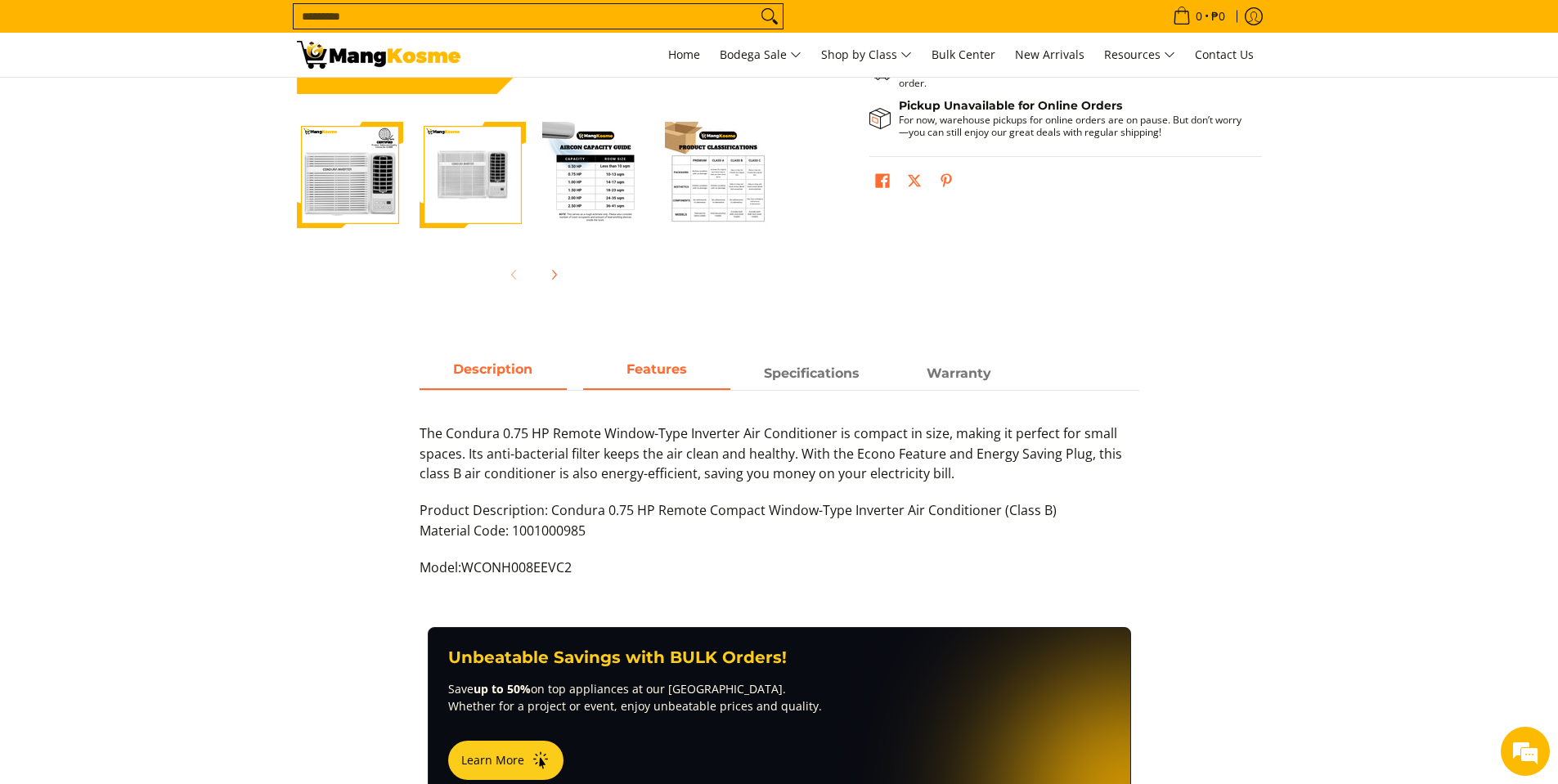
click at [622, 386] on span "Features" at bounding box center [656, 373] width 147 height 29
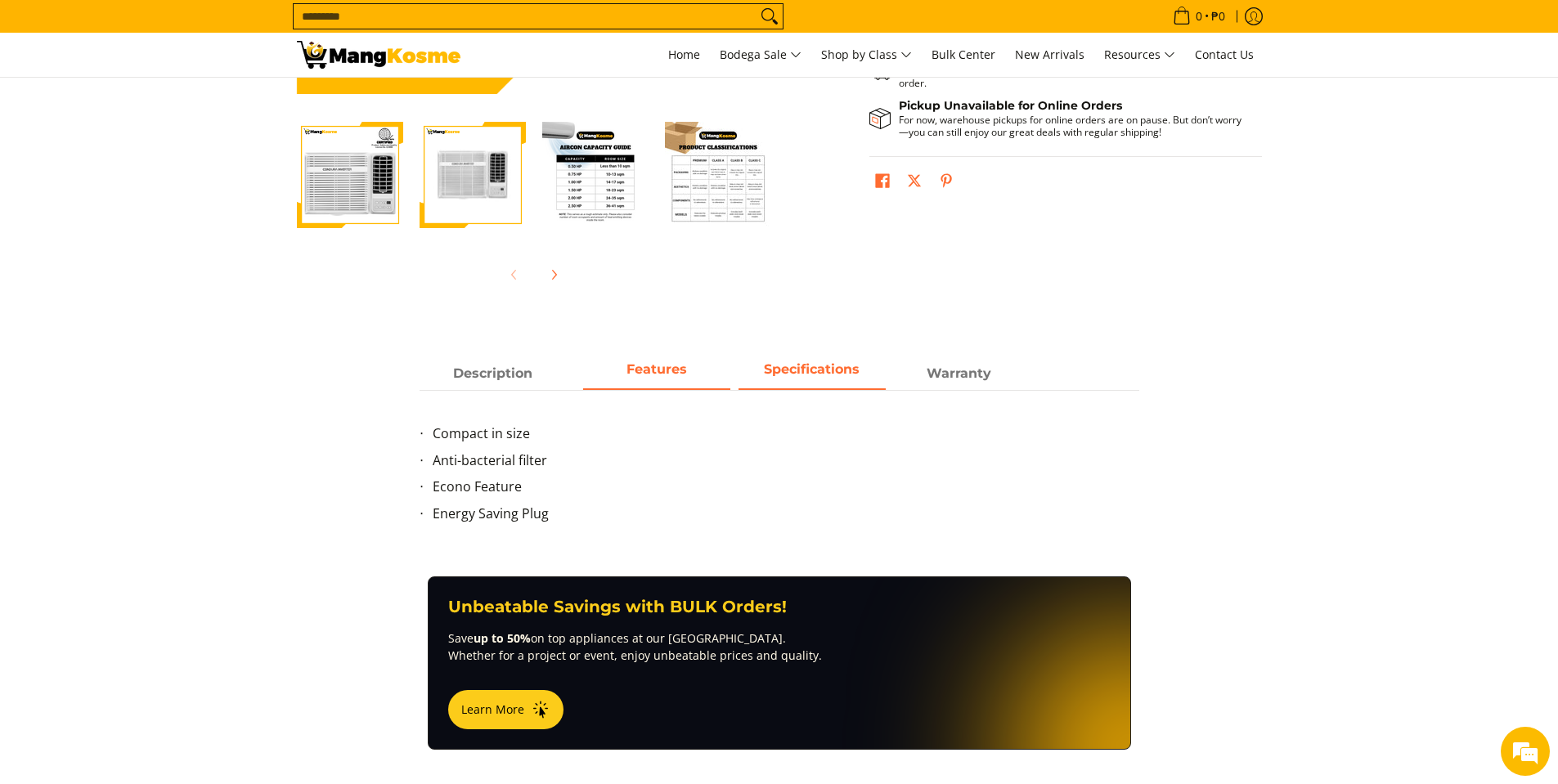
scroll to position [0, 0]
drag, startPoint x: 817, startPoint y: 372, endPoint x: 880, endPoint y: 386, distance: 64.5
click at [818, 373] on span "Specifications" at bounding box center [812, 373] width 147 height 29
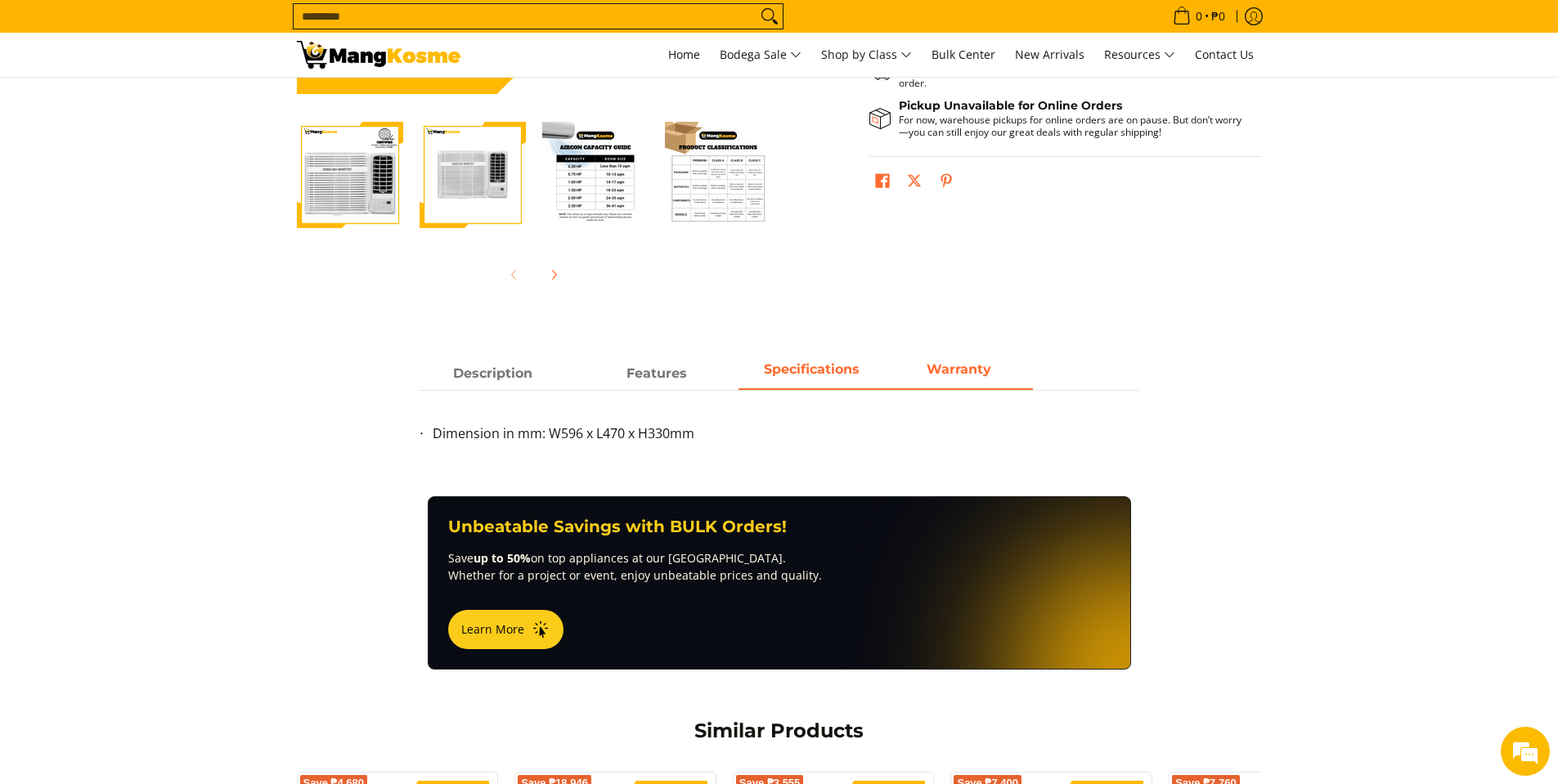
click at [974, 383] on span "Warranty" at bounding box center [959, 373] width 147 height 29
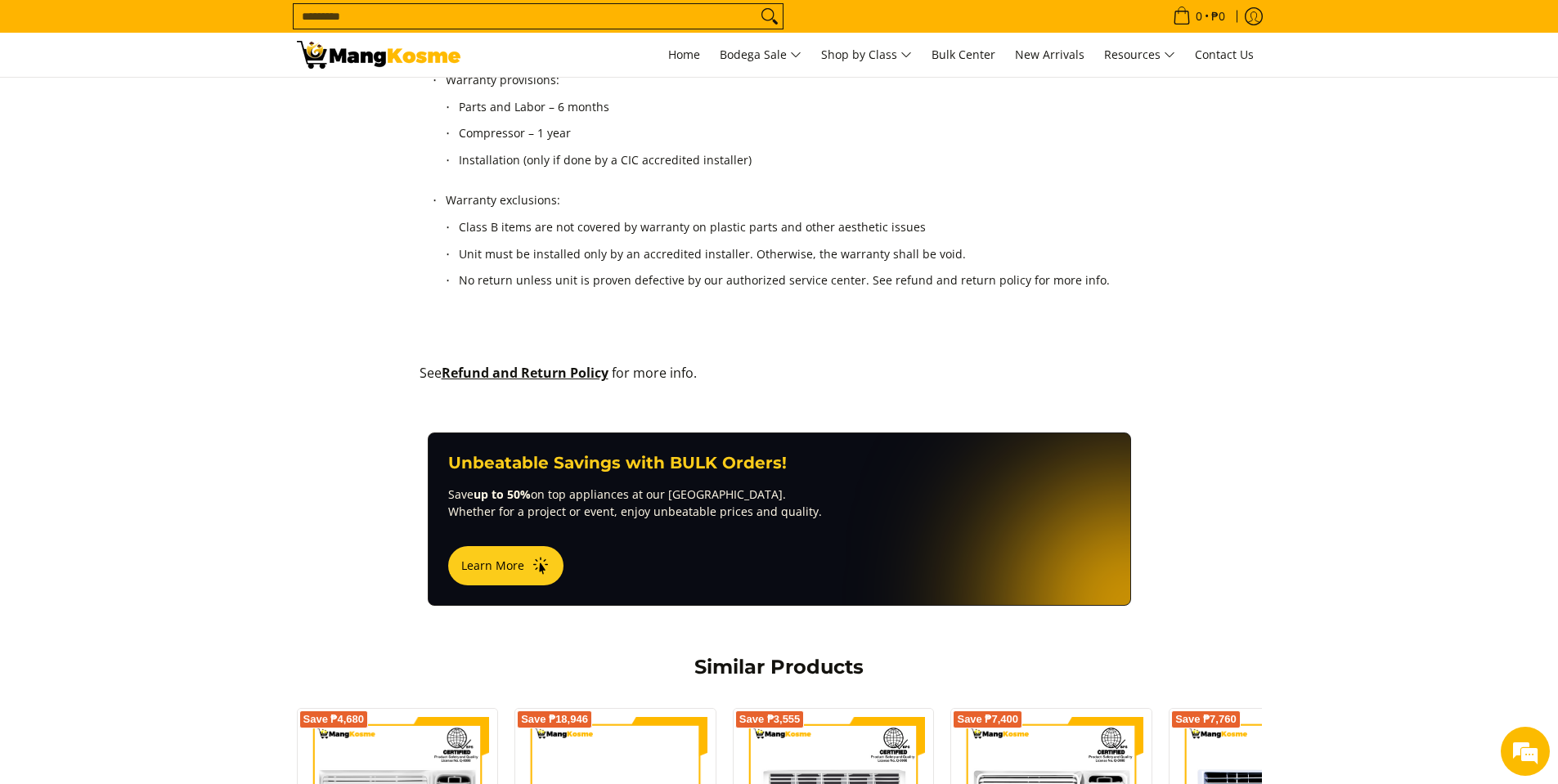
scroll to position [1063, 0]
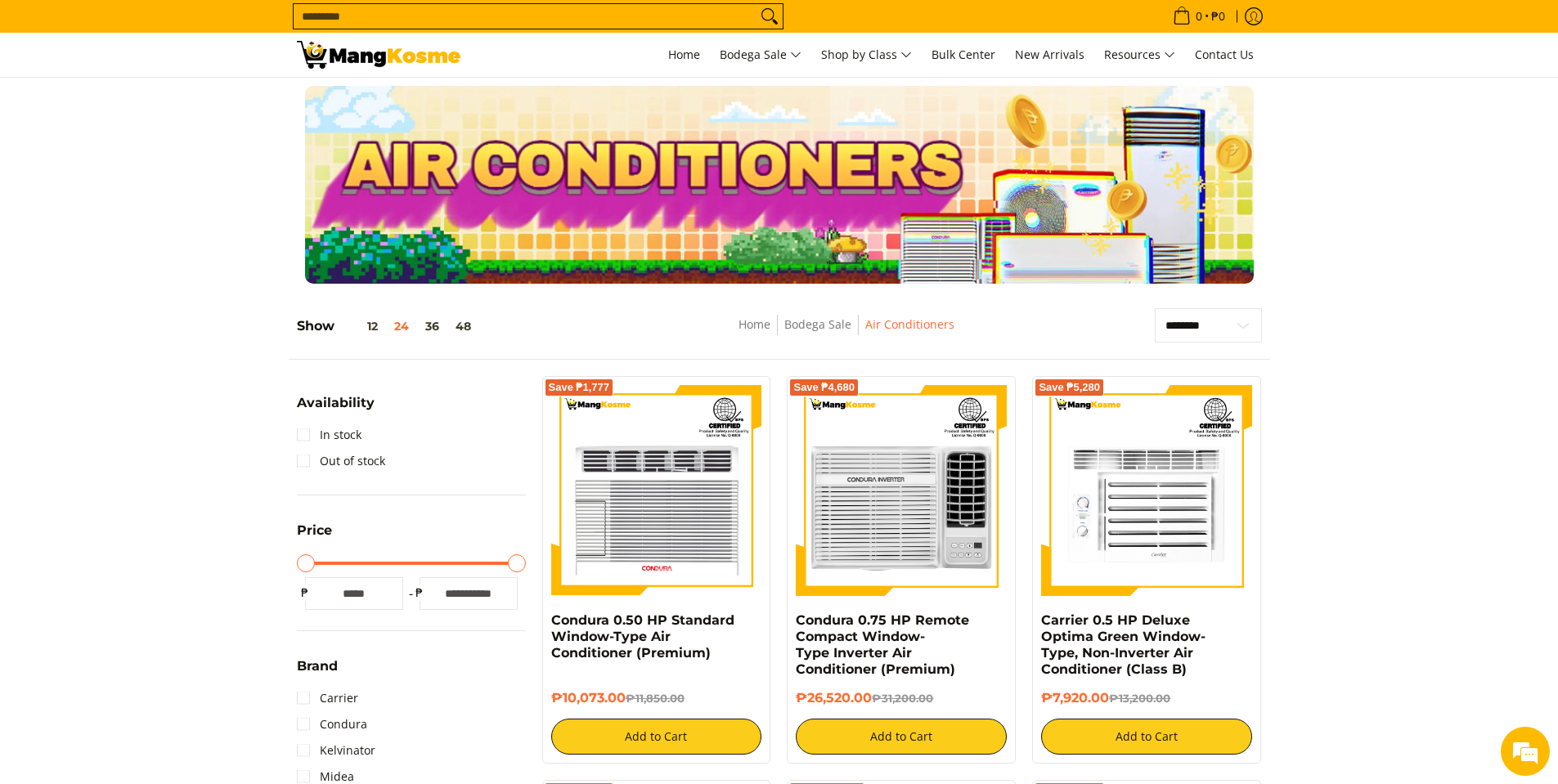
click at [369, 598] on input "*" at bounding box center [354, 593] width 98 height 33
click at [347, 590] on input "*" at bounding box center [354, 593] width 98 height 33
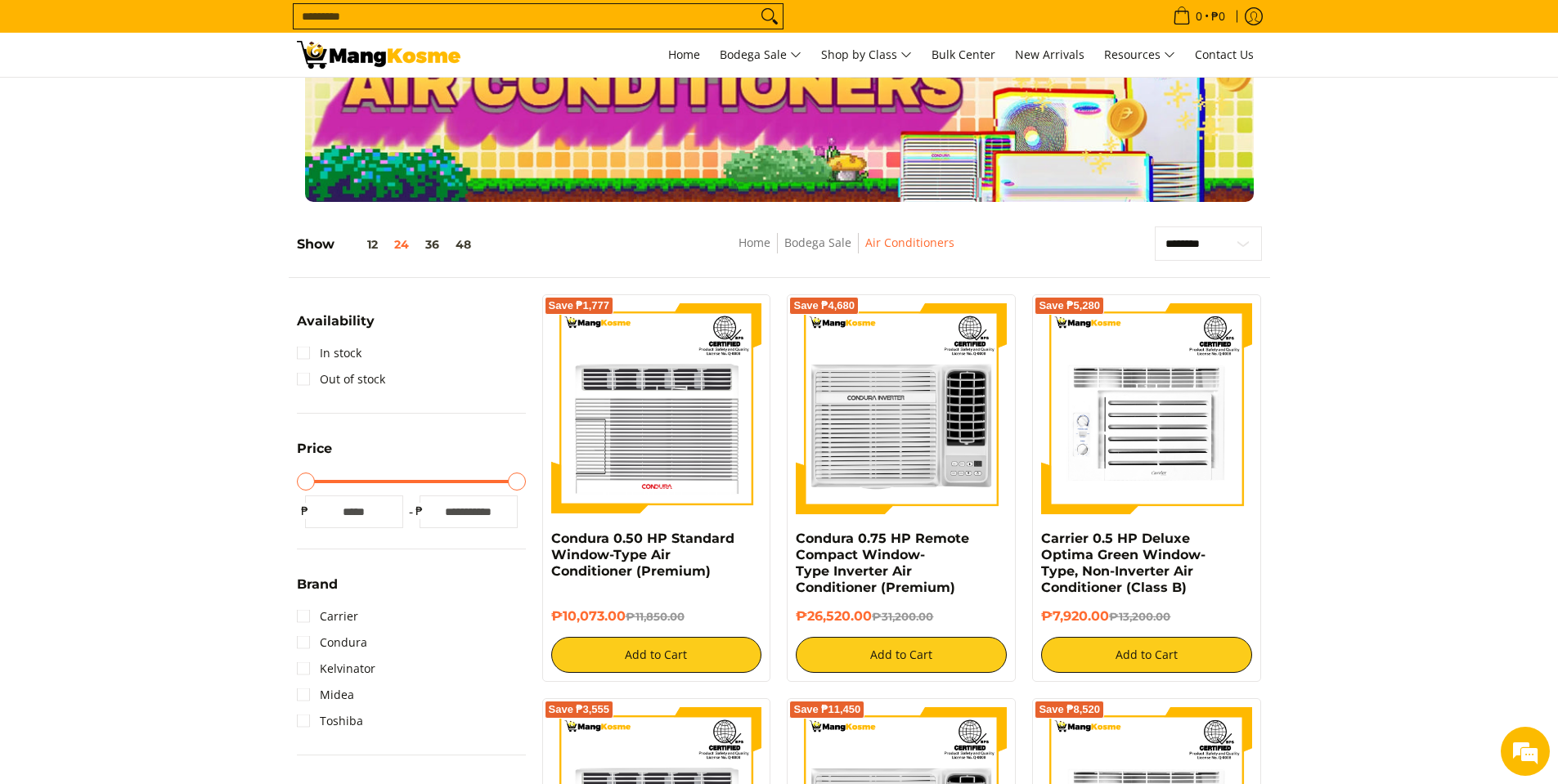
type input "*****"
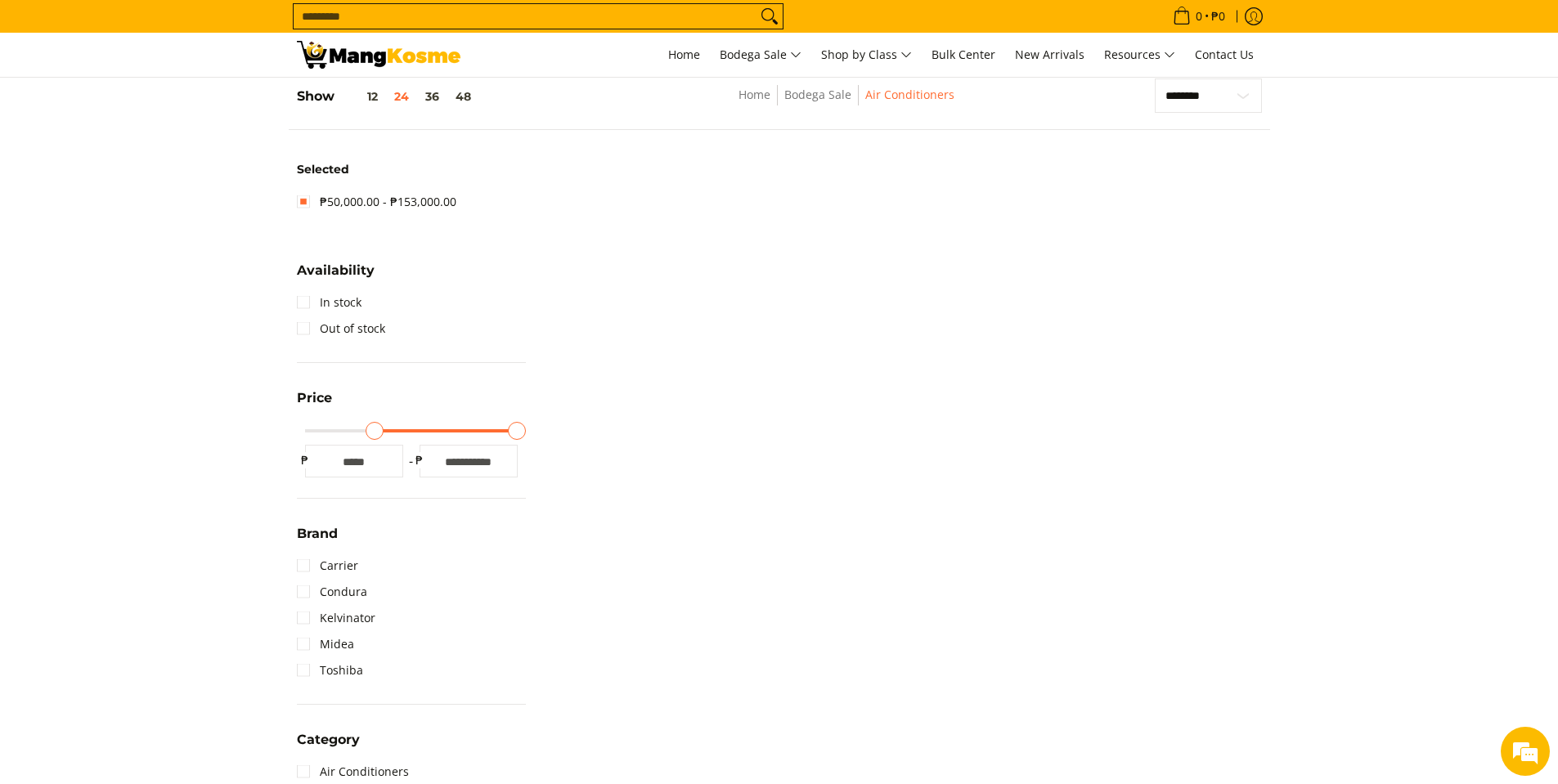
scroll to position [230, 0]
click at [377, 458] on input "*****" at bounding box center [354, 459] width 98 height 33
type input "****"
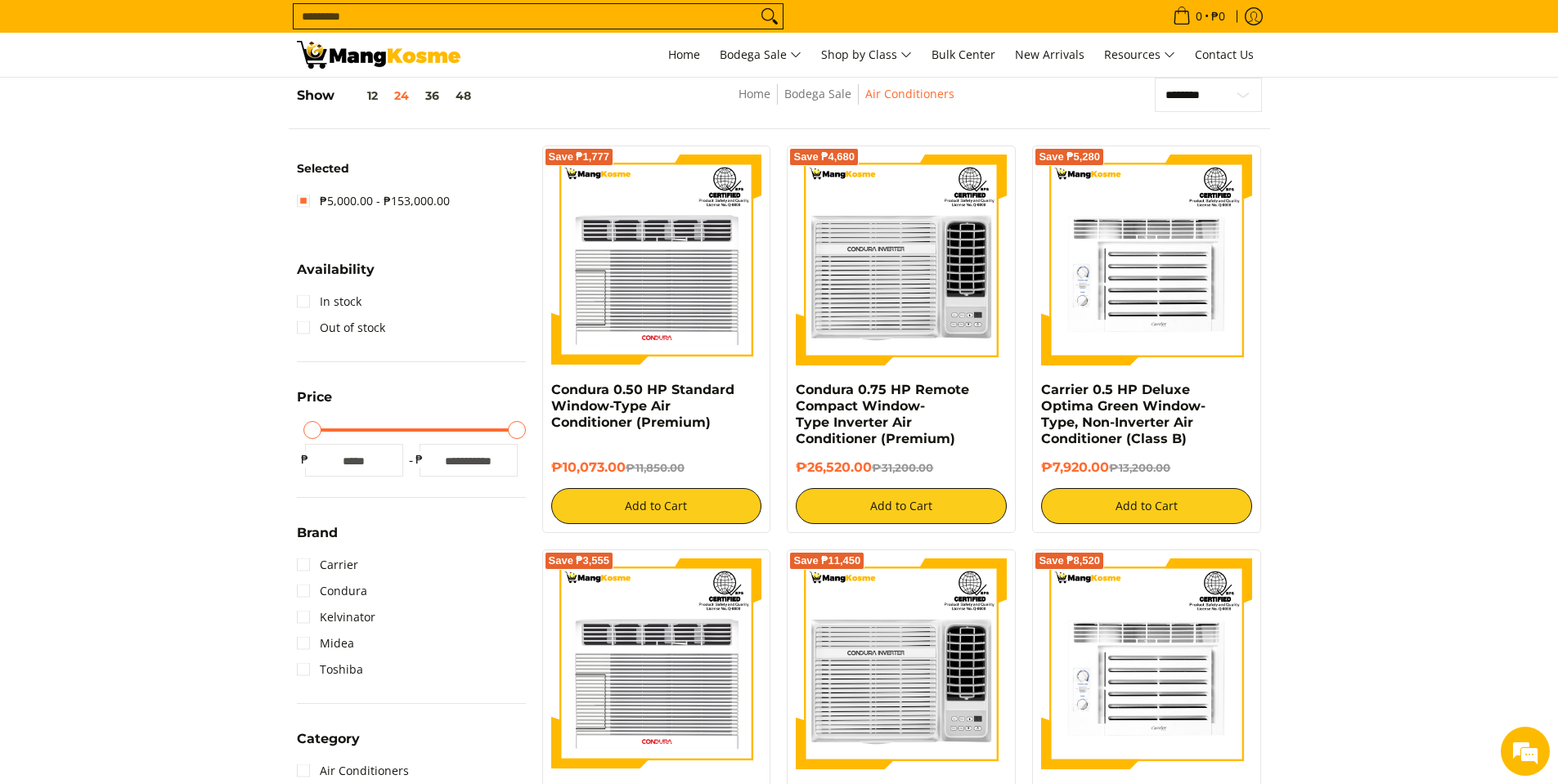
drag, startPoint x: 495, startPoint y: 459, endPoint x: 440, endPoint y: 459, distance: 55.0
click at [440, 459] on input "******" at bounding box center [468, 459] width 98 height 33
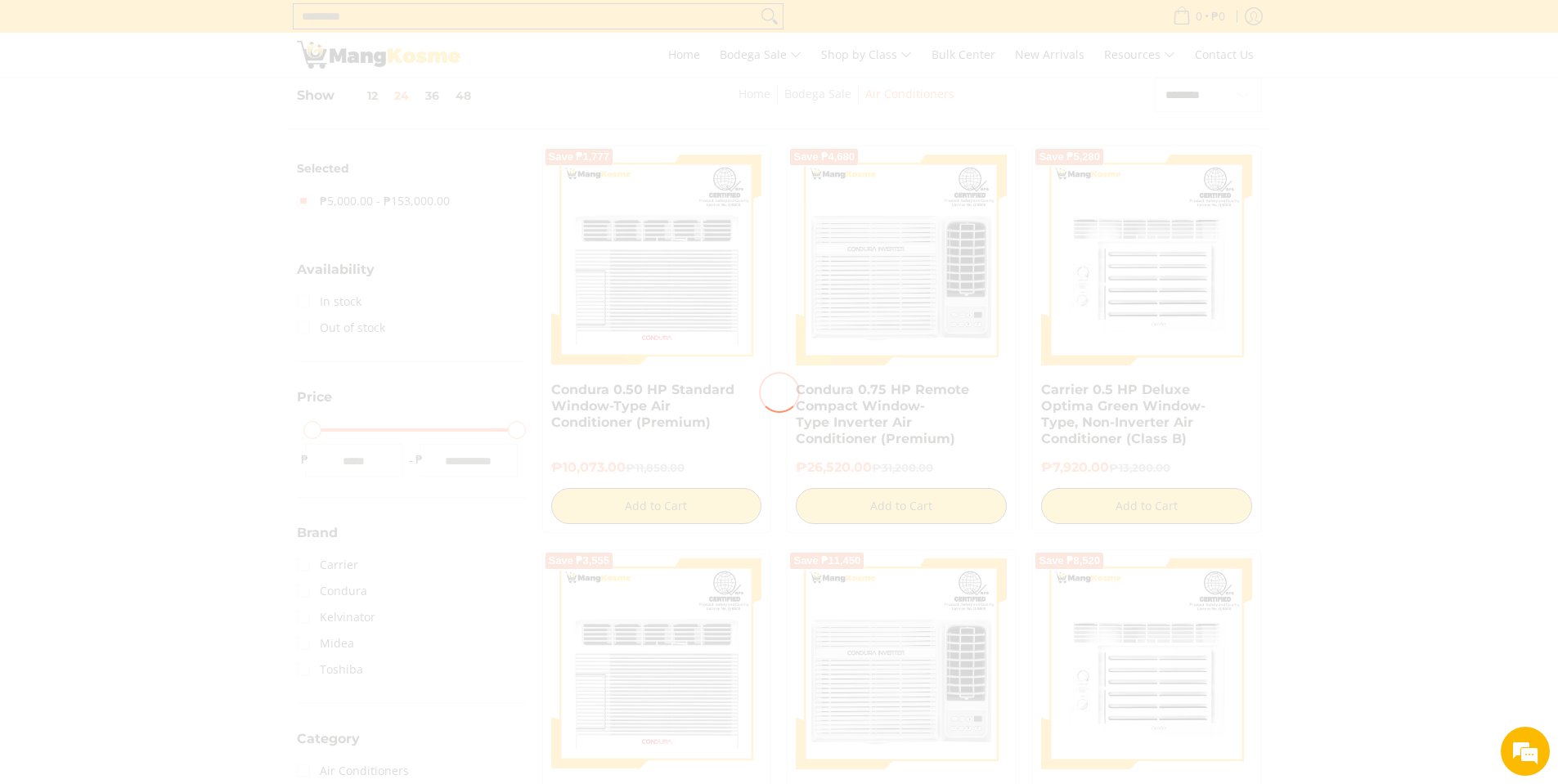
type input "****"
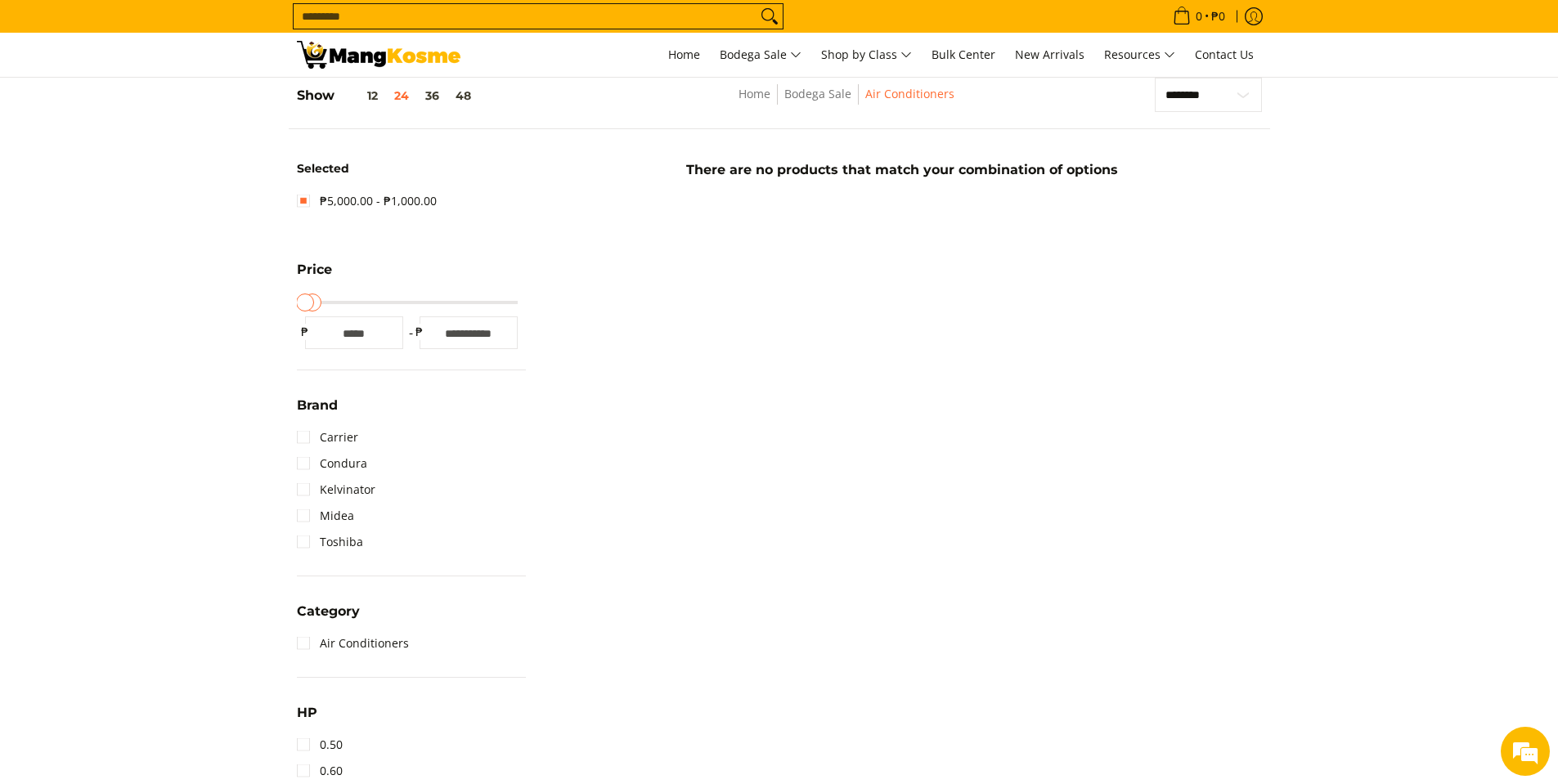
click at [487, 337] on input "****" at bounding box center [468, 332] width 98 height 33
type input "*****"
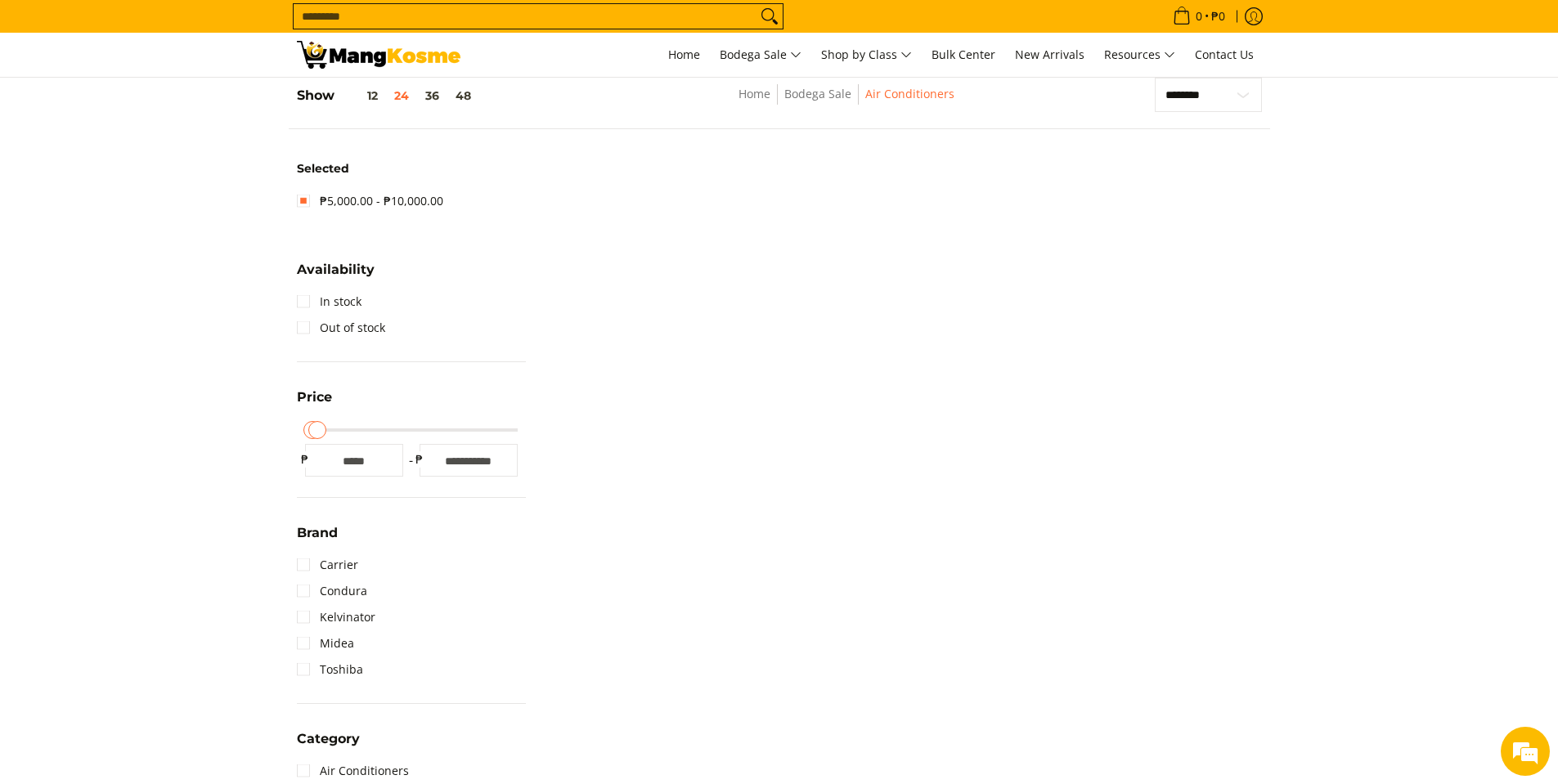
scroll to position [312, 0]
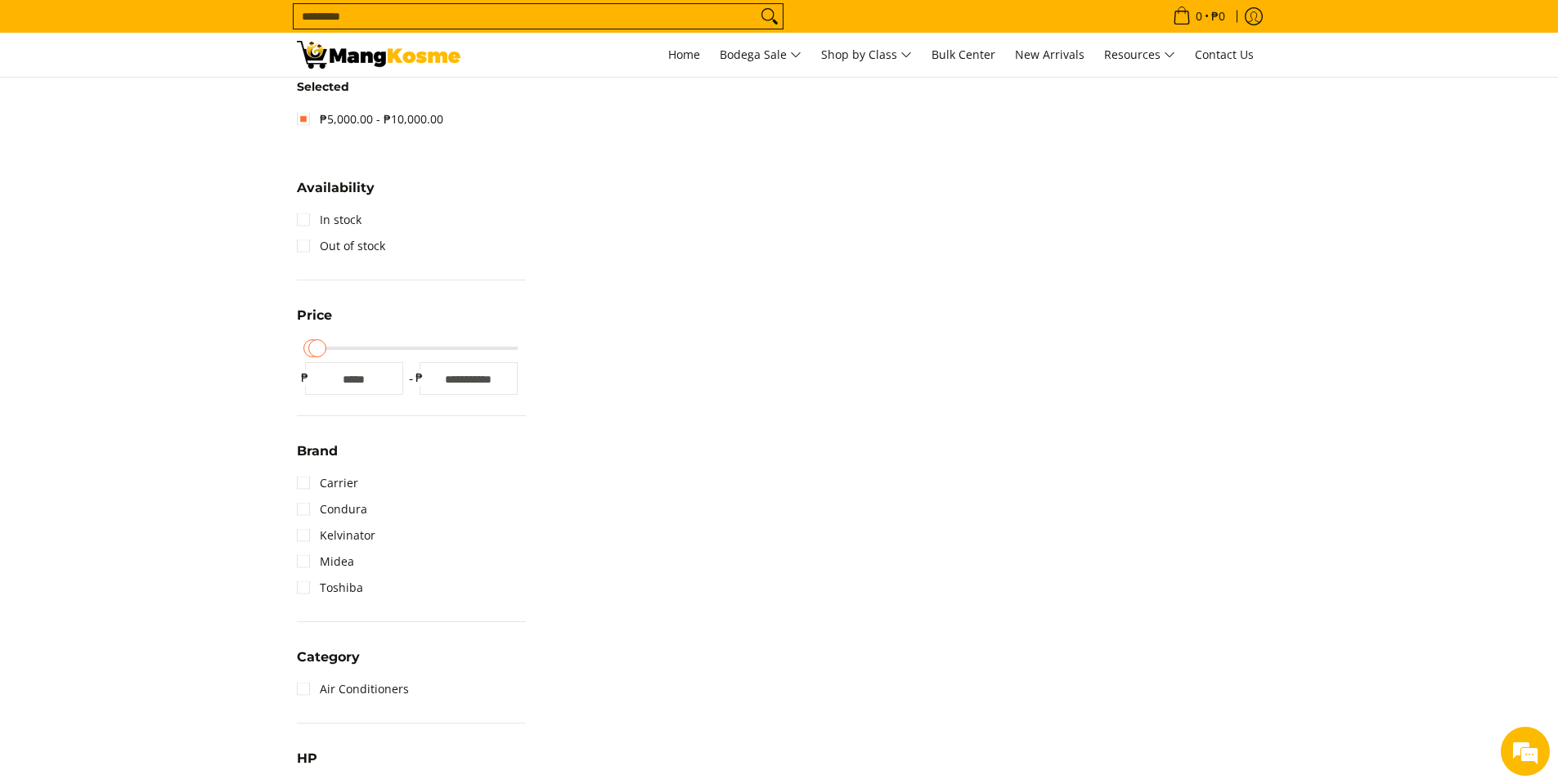
drag, startPoint x: 492, startPoint y: 378, endPoint x: 422, endPoint y: 372, distance: 70.3
click at [422, 372] on div "Maximum Price ***** ₱" at bounding box center [468, 378] width 115 height 33
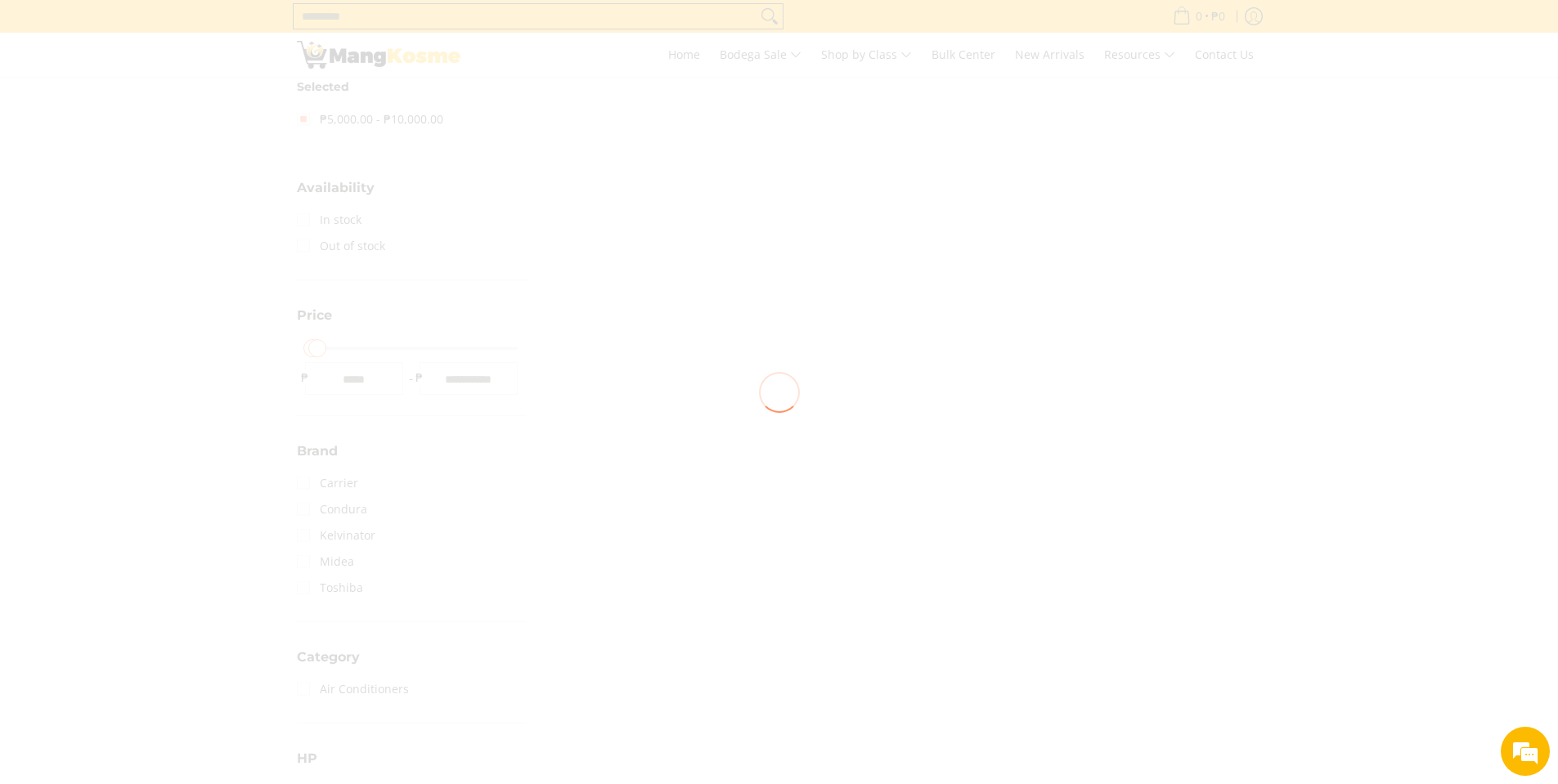
type input "*****"
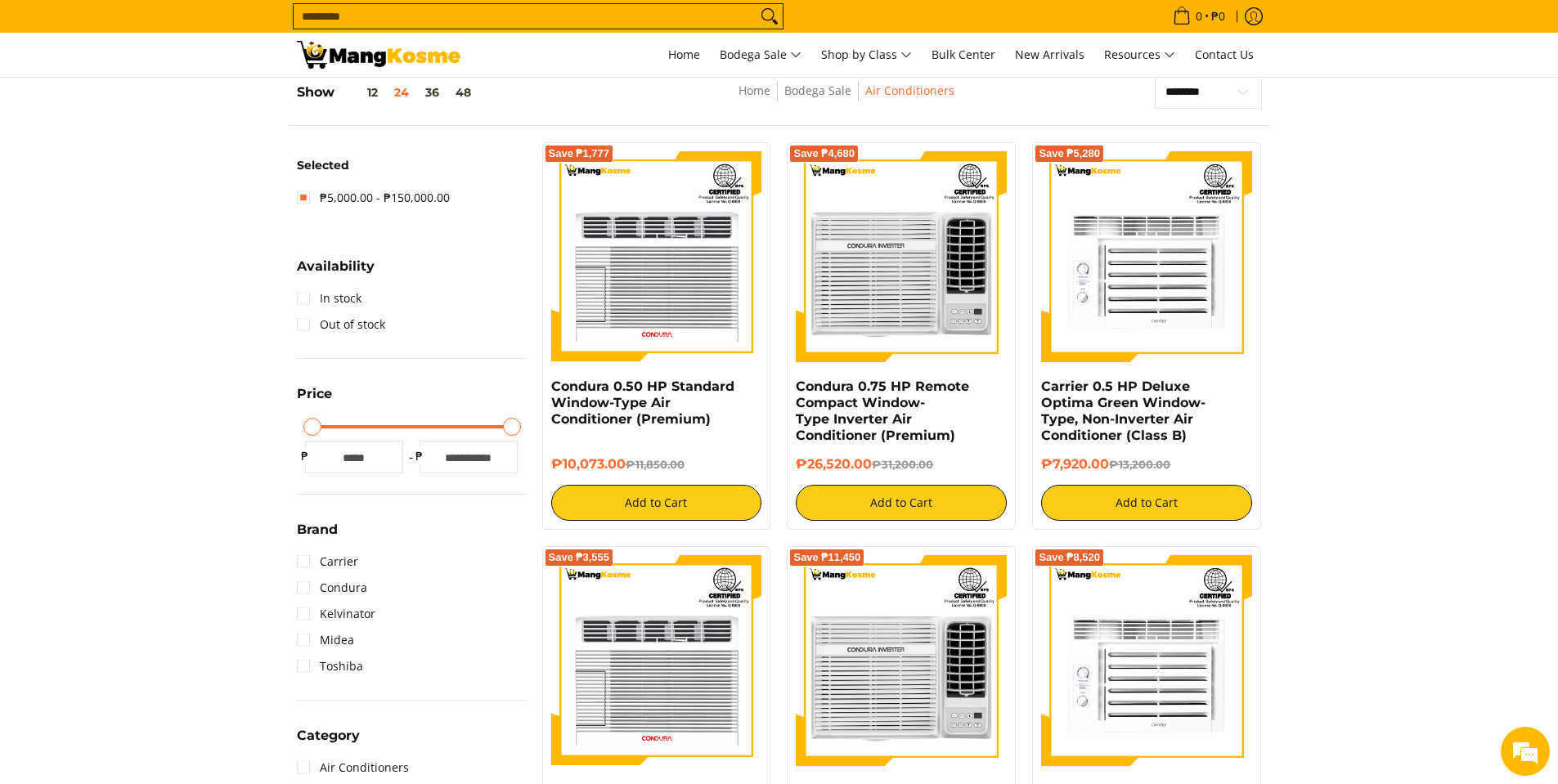
scroll to position [230, 0]
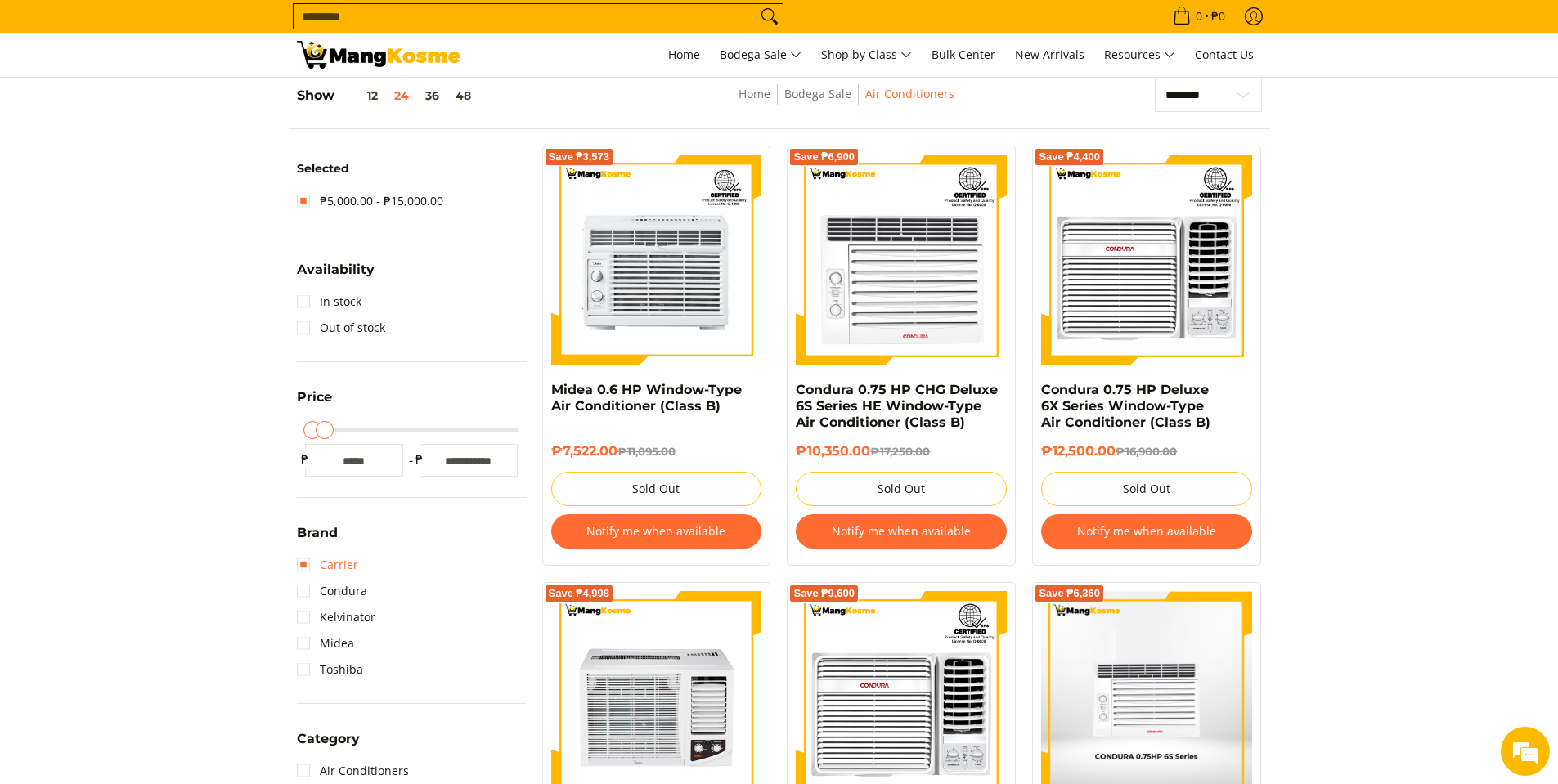
click at [305, 563] on link "Carrier" at bounding box center [327, 565] width 62 height 26
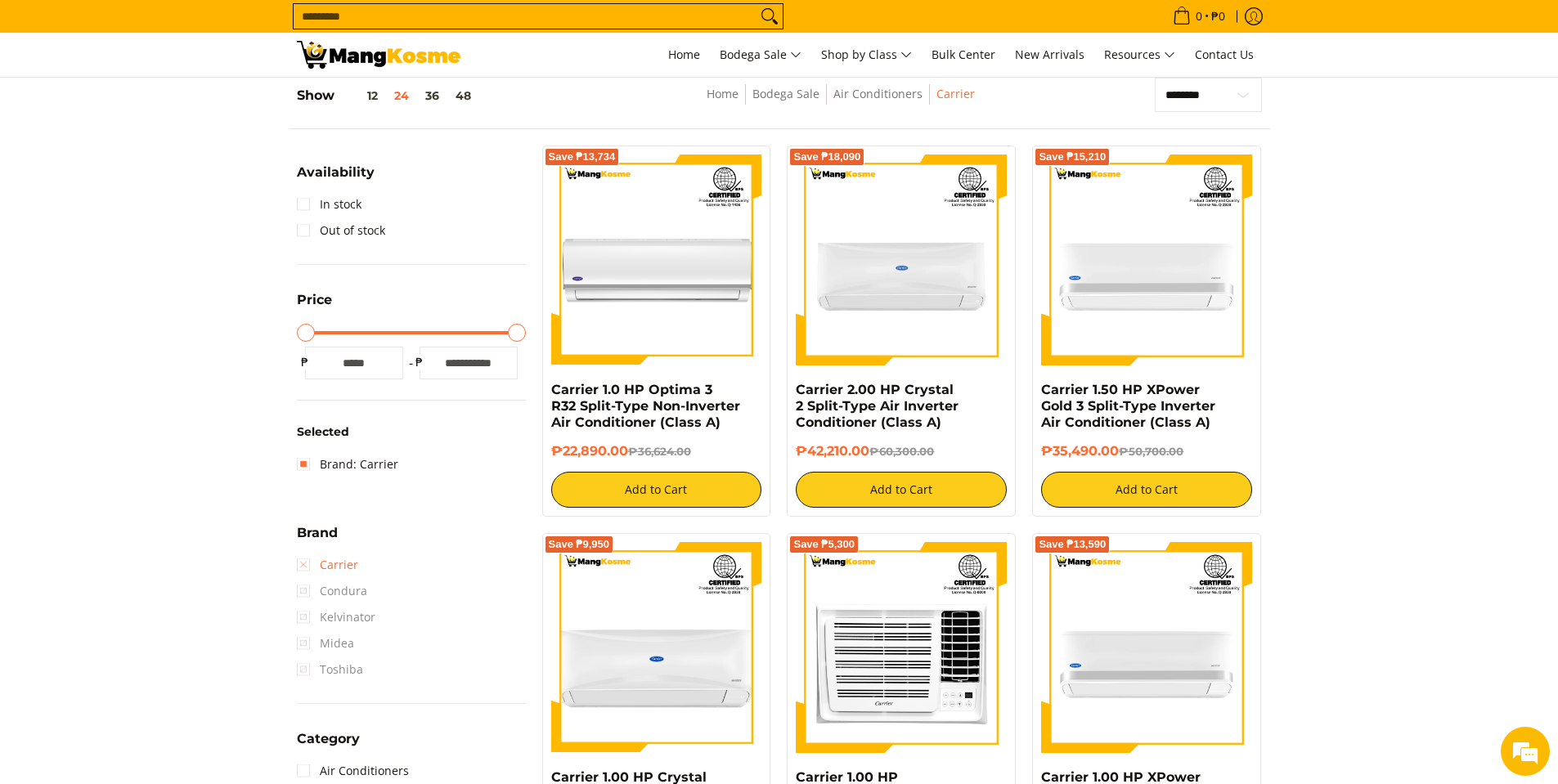
click at [303, 566] on link "Carrier" at bounding box center [327, 565] width 62 height 26
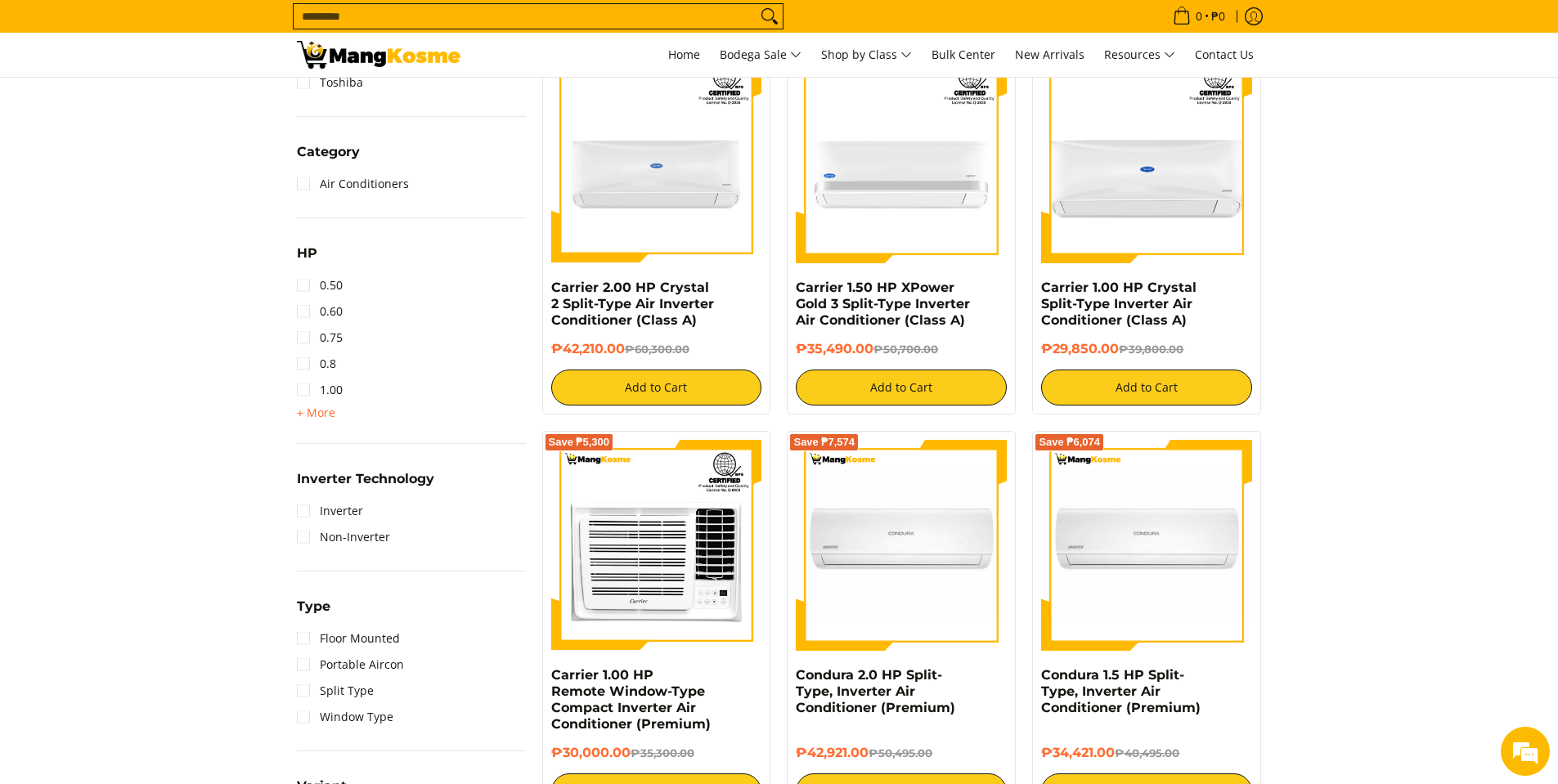
scroll to position [721, 0]
click at [300, 512] on link "Inverter" at bounding box center [329, 511] width 66 height 26
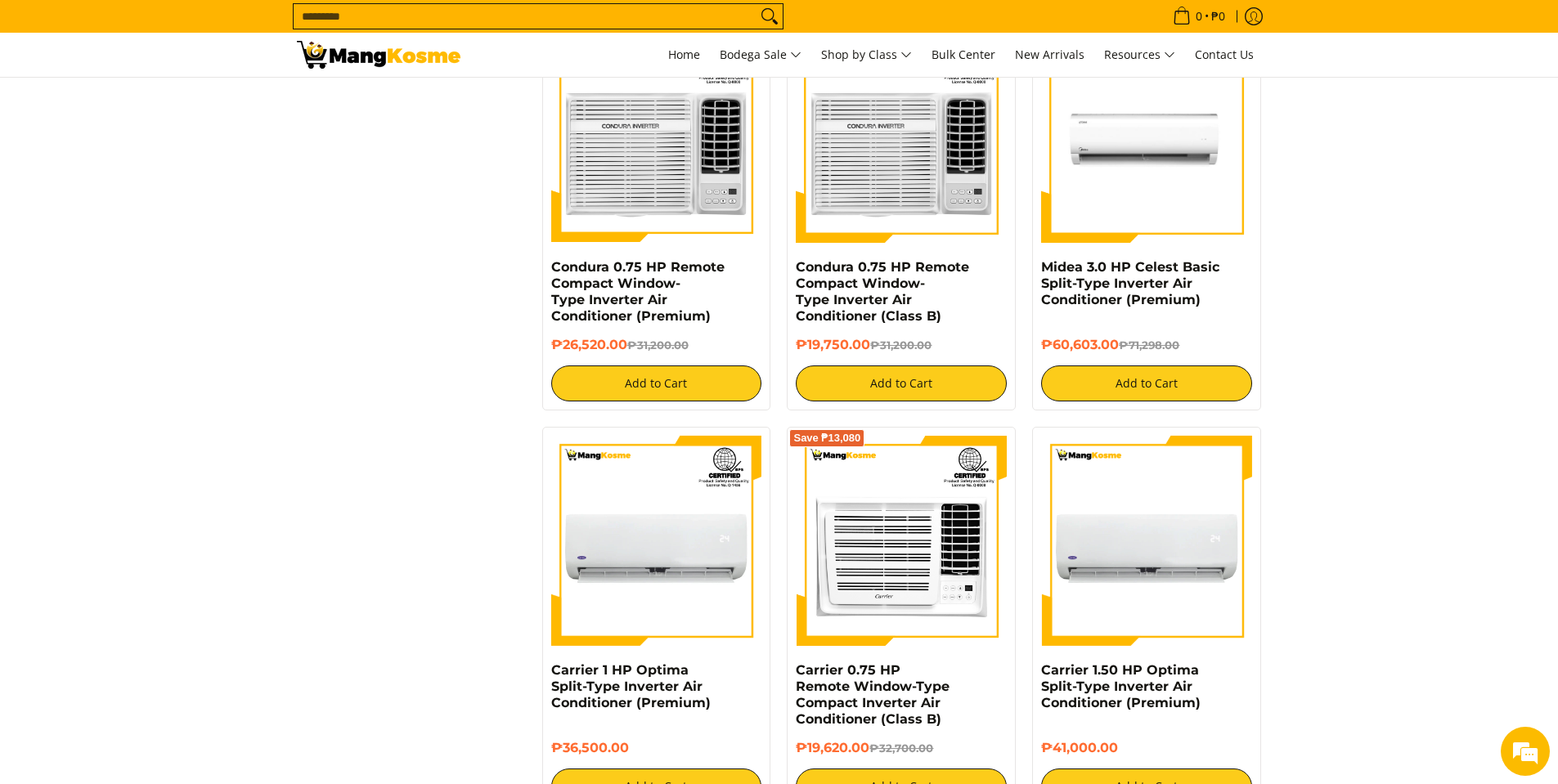
scroll to position [1947, 0]
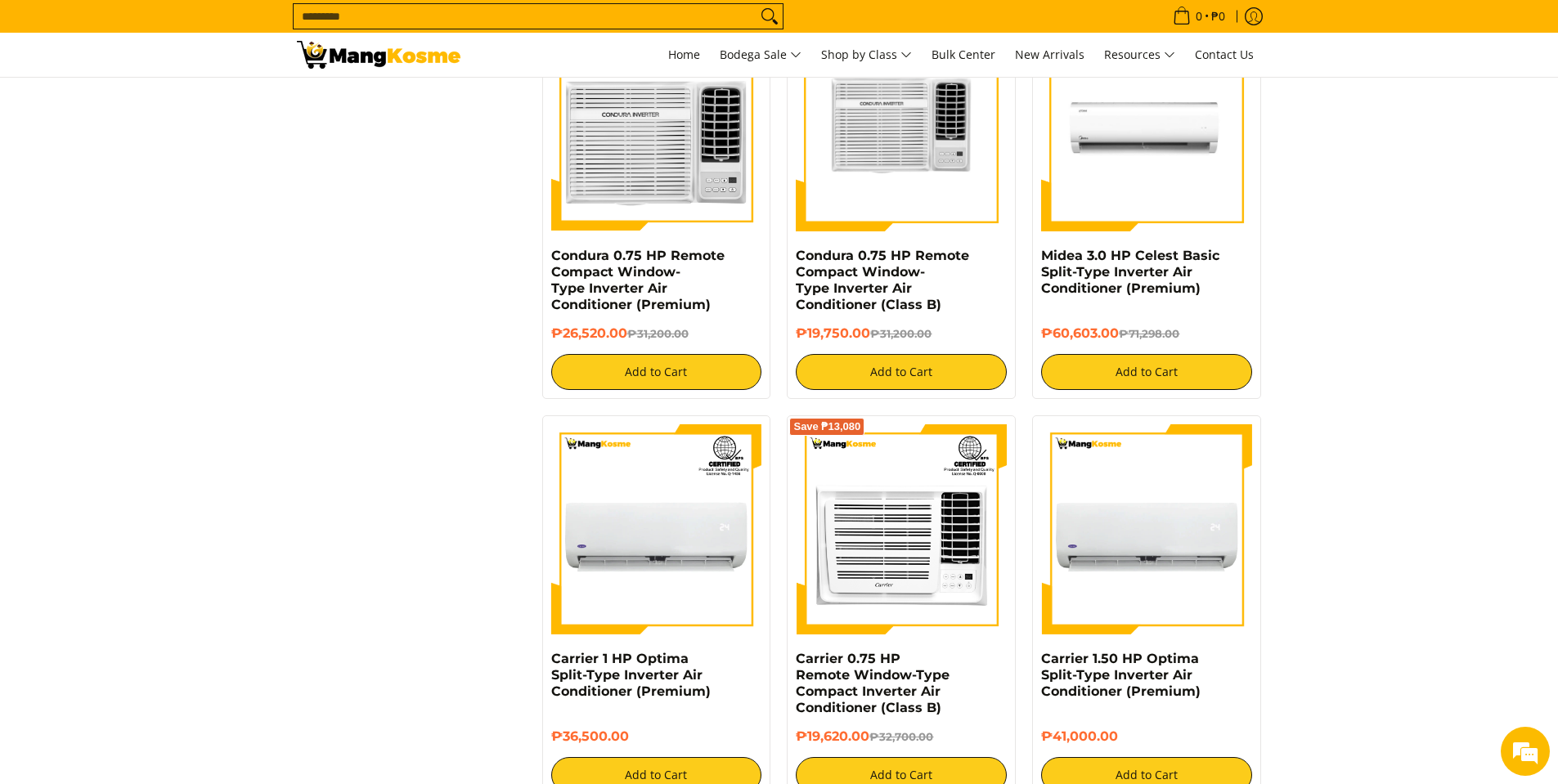
click at [940, 186] on img at bounding box center [901, 126] width 211 height 206
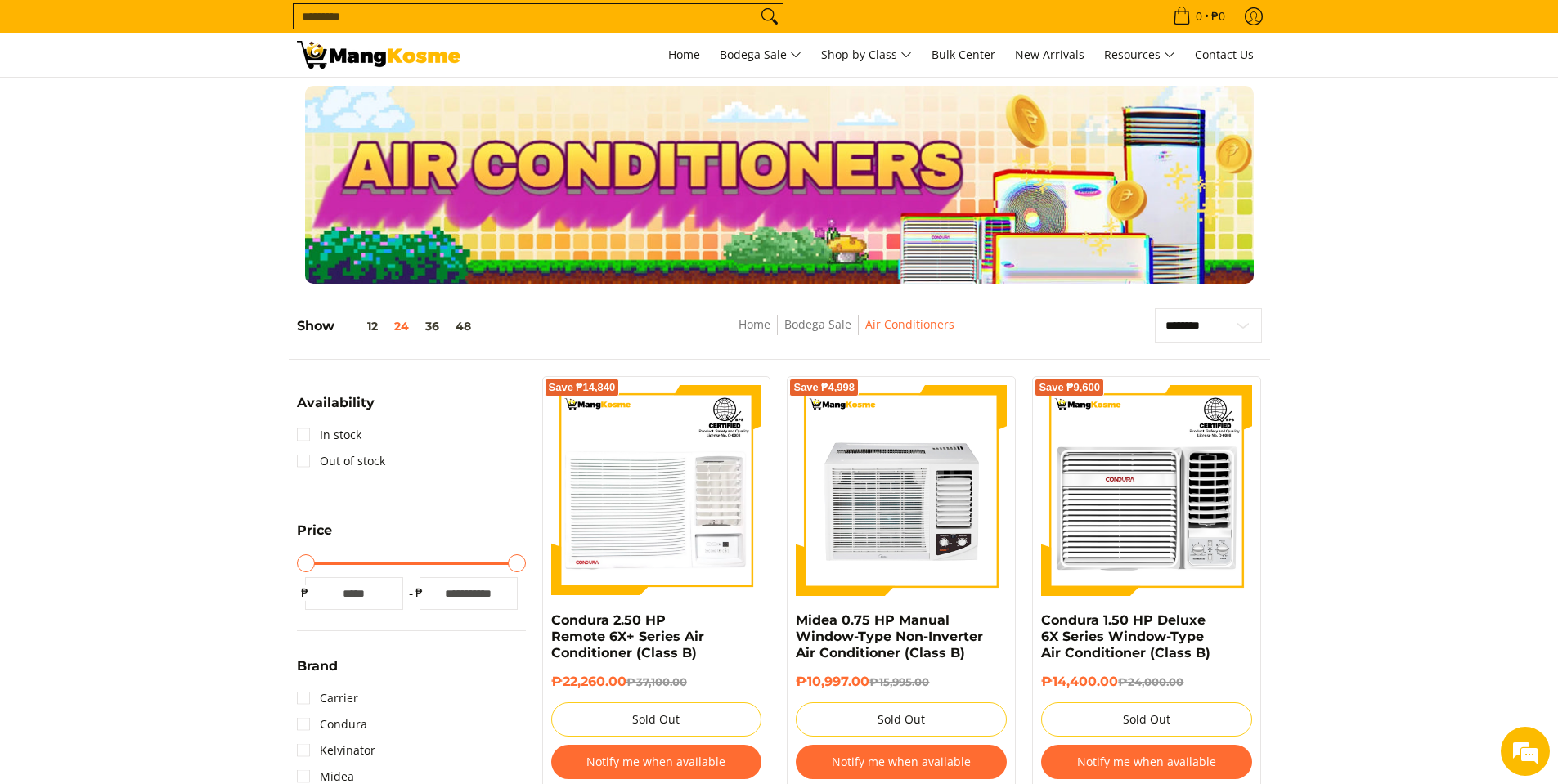
scroll to position [167, 0]
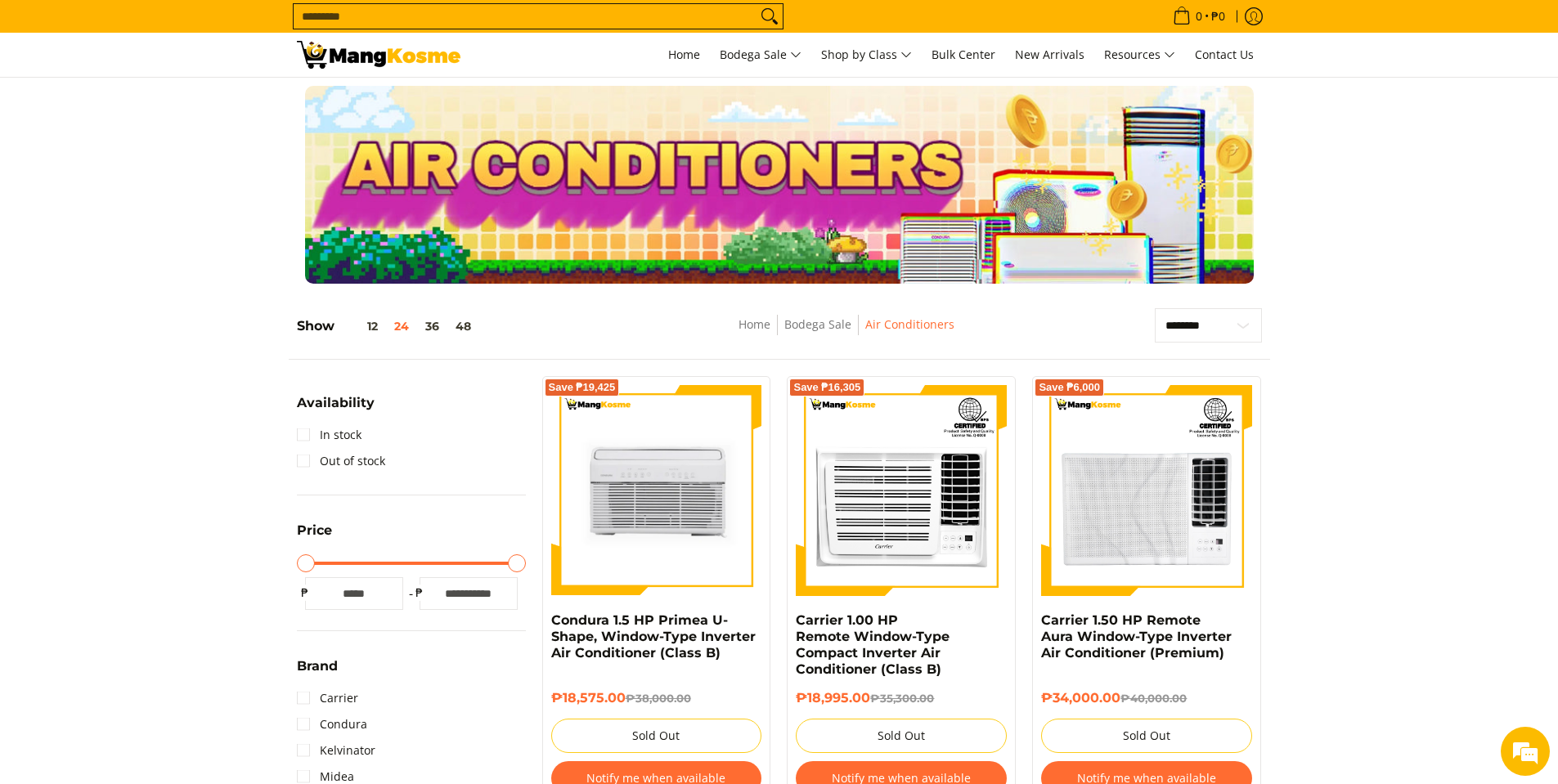
scroll to position [3254, 0]
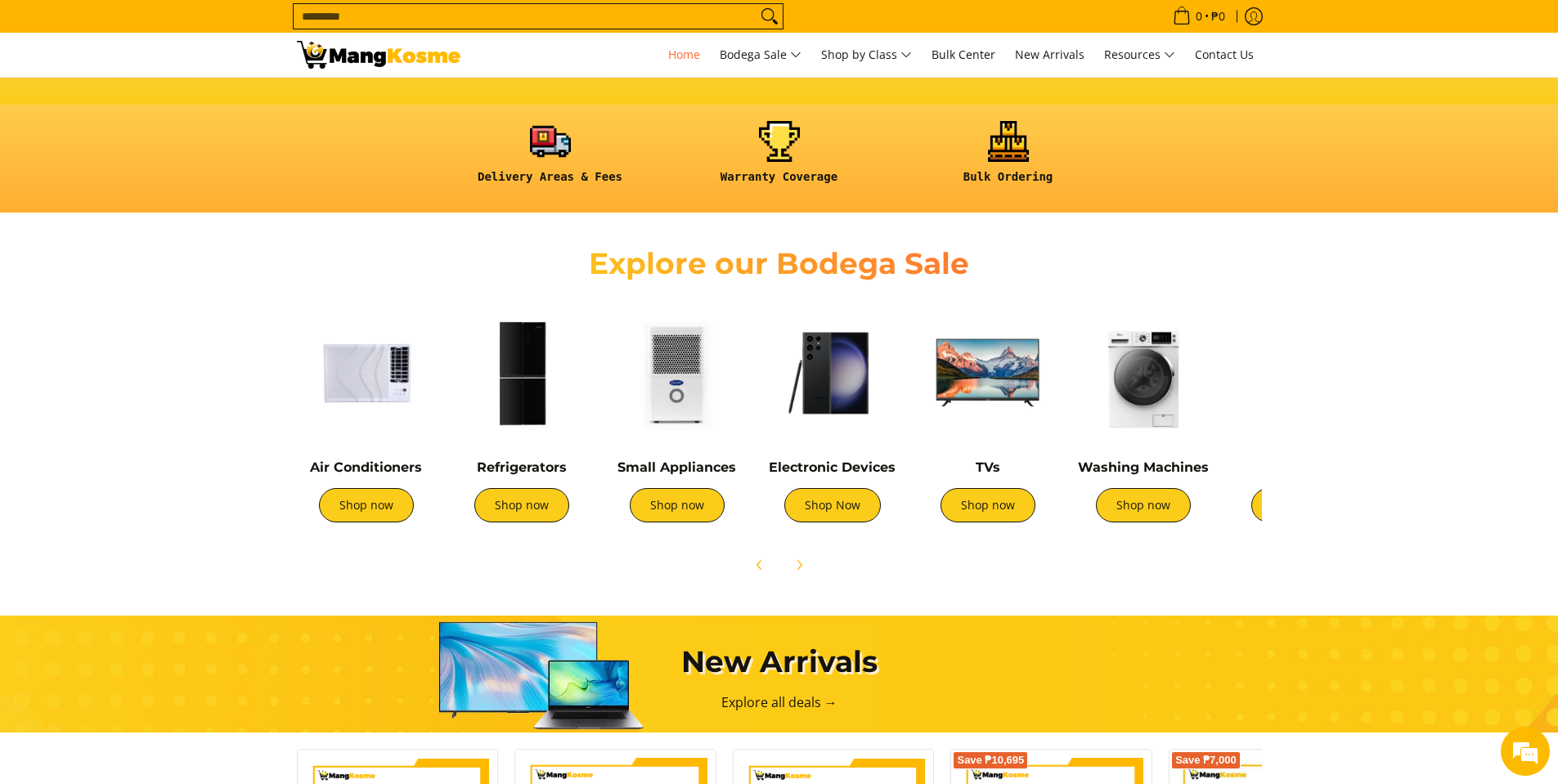
scroll to position [0, 650]
click at [520, 507] on link "Shop now" at bounding box center [522, 504] width 95 height 34
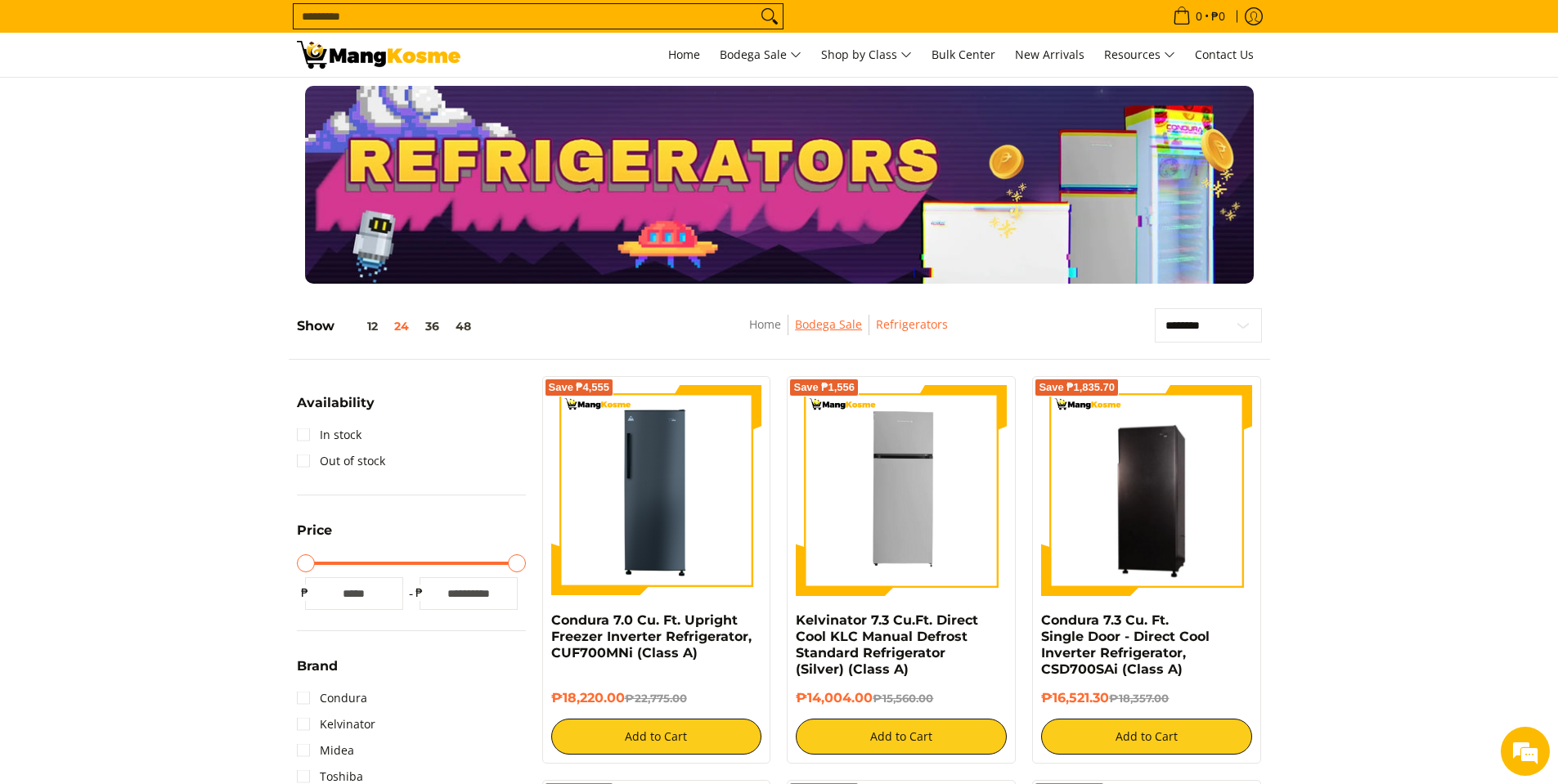
click at [841, 328] on link "Bodega Sale" at bounding box center [828, 325] width 67 height 16
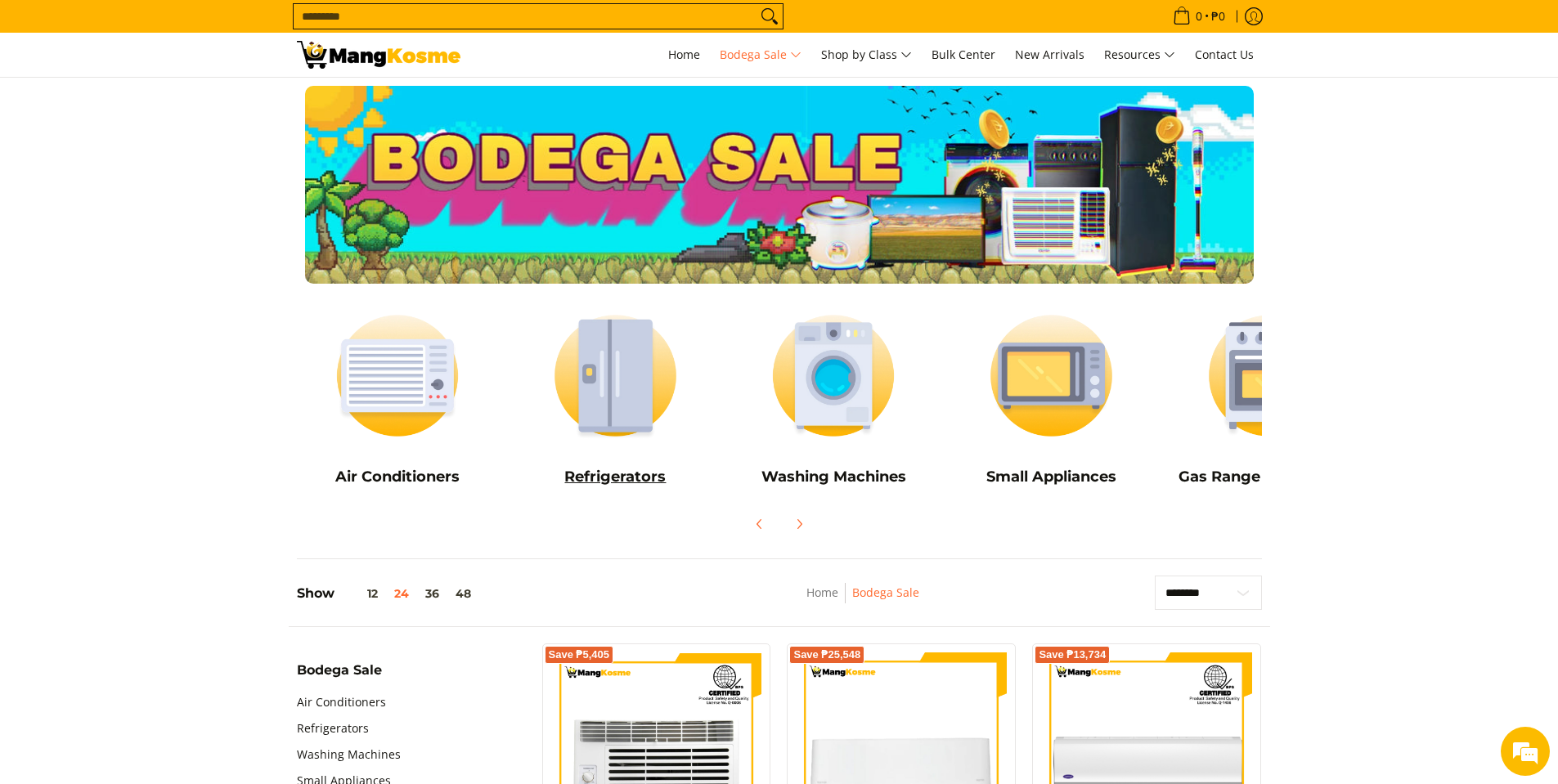
click at [604, 474] on h5 "Refrigerators" at bounding box center [615, 476] width 202 height 19
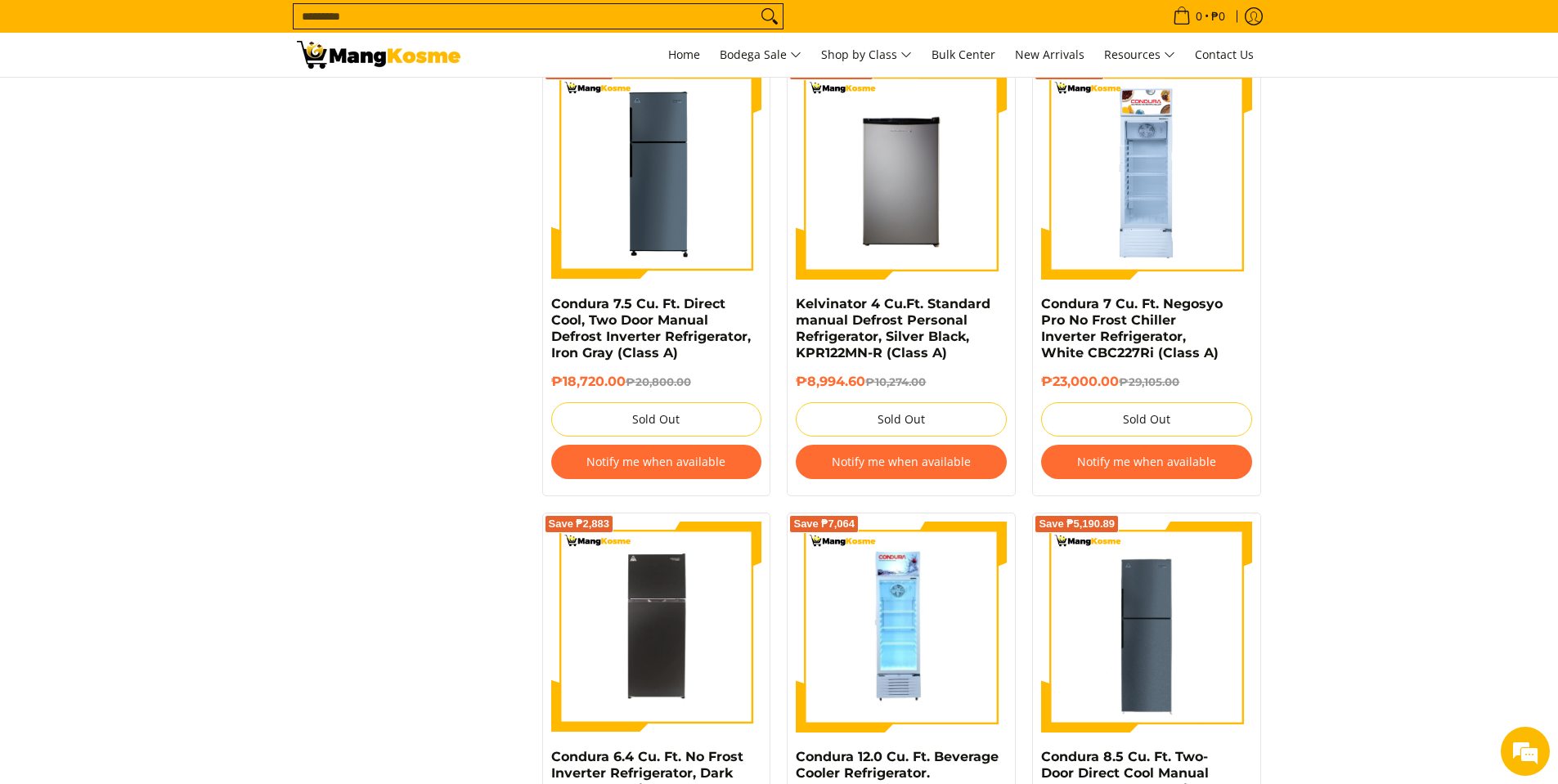
scroll to position [1471, 0]
